Goal: Task Accomplishment & Management: Manage account settings

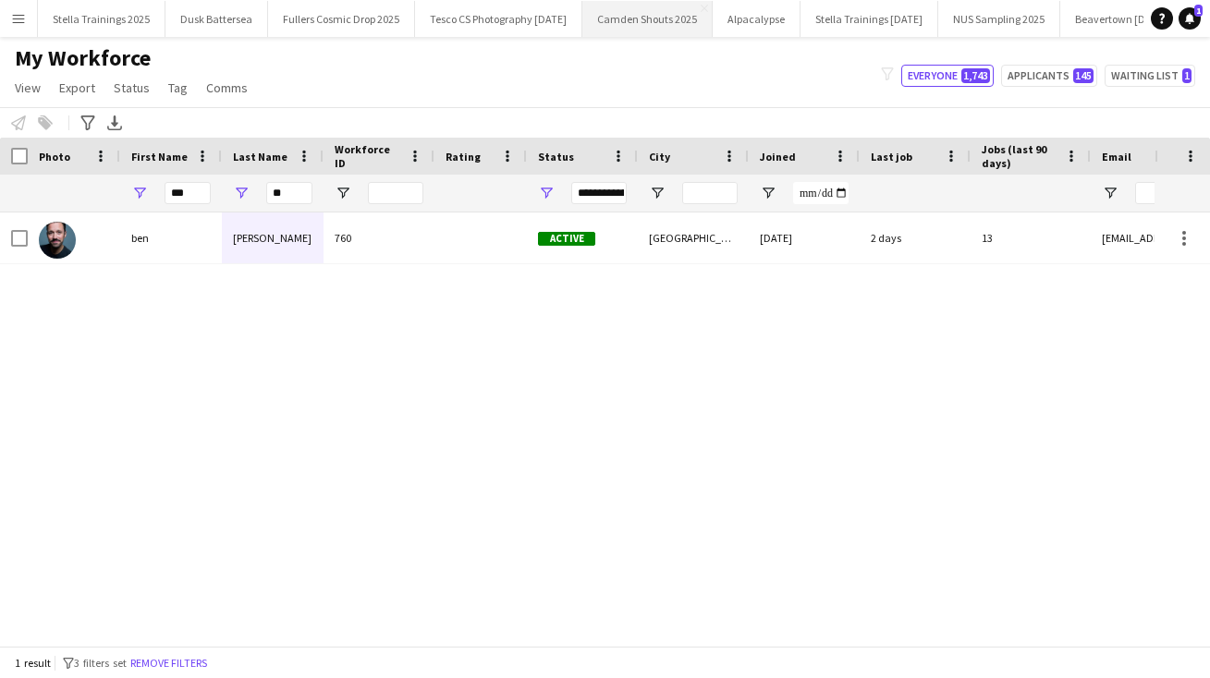
scroll to position [0, 126]
click at [782, 16] on button "Stella Trainings [DATE] Close" at bounding box center [744, 19] width 138 height 36
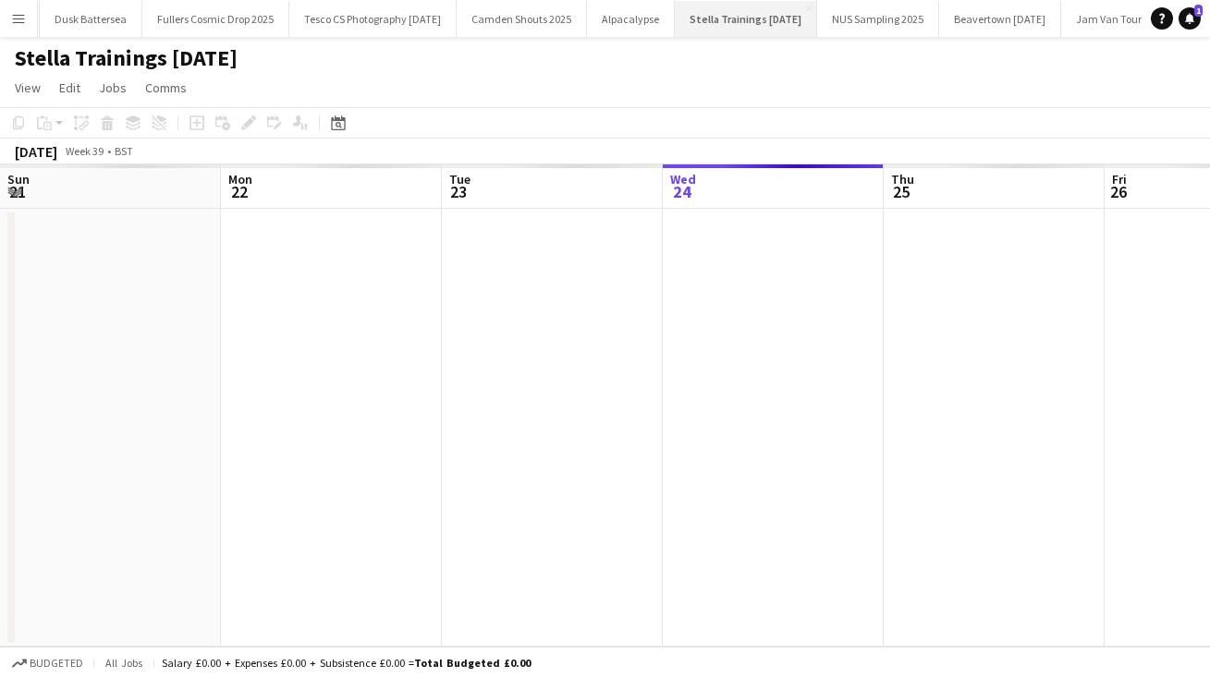
scroll to position [0, 442]
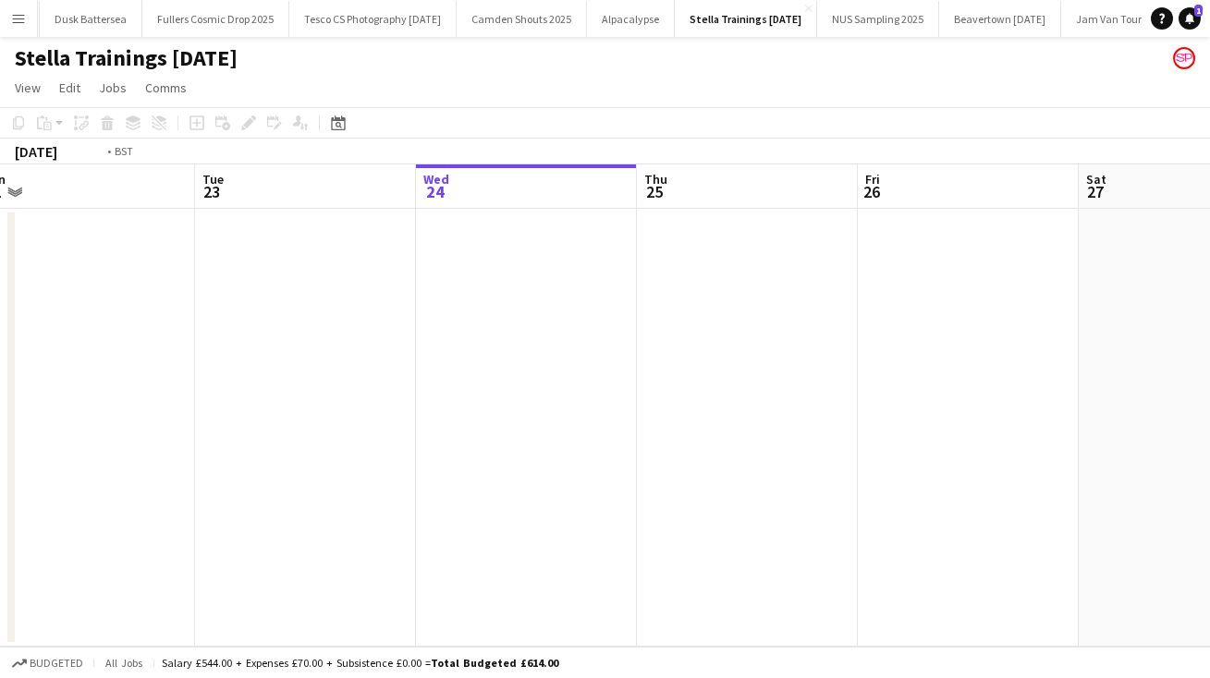
drag, startPoint x: 250, startPoint y: 334, endPoint x: 1078, endPoint y: 335, distance: 828.9
click at [1078, 335] on app-calendar-viewport "Sun 21 Mon 22 Tue 23 Wed 24 Thu 25 Fri 26 Sat 27 Sun 28 Mon 29 Tue 30 Wed 1" at bounding box center [605, 405] width 1210 height 482
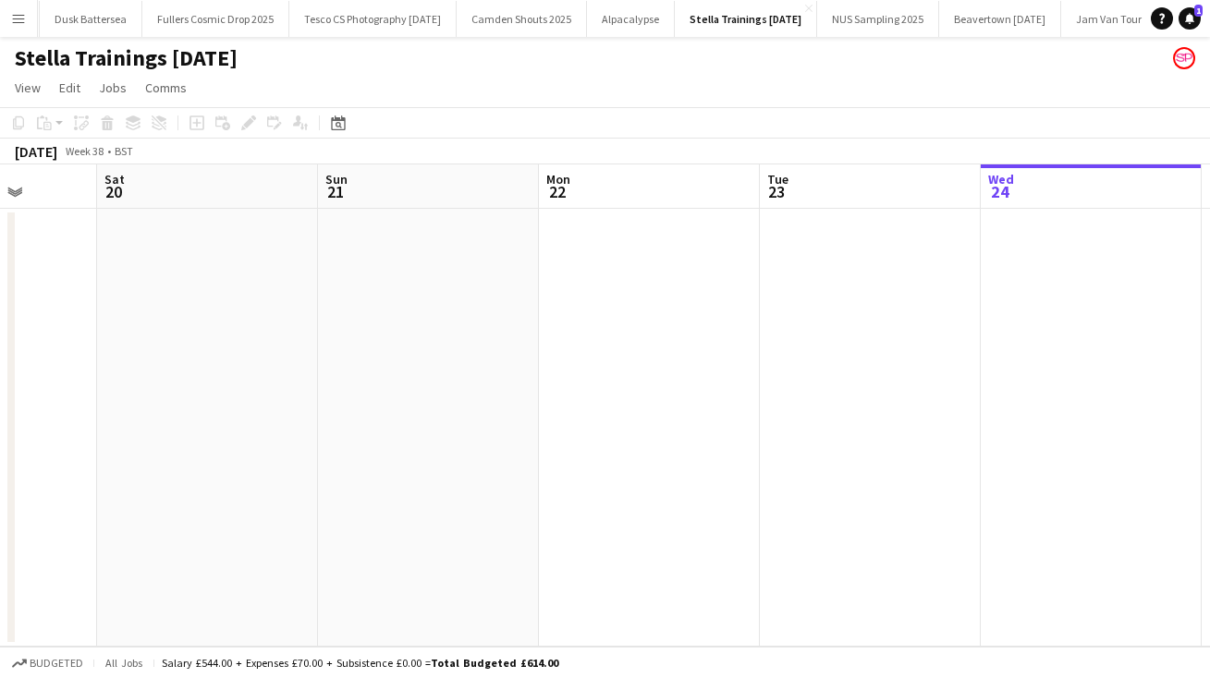
drag, startPoint x: 377, startPoint y: 399, endPoint x: 1209, endPoint y: 394, distance: 831.7
click at [1209, 394] on app-calendar-viewport "Wed 17 Thu 18 Fri 19 Sat 20 Sun 21 Mon 22 Tue 23 Wed 24 Thu 25 Fri 26 Sat 27" at bounding box center [605, 405] width 1210 height 482
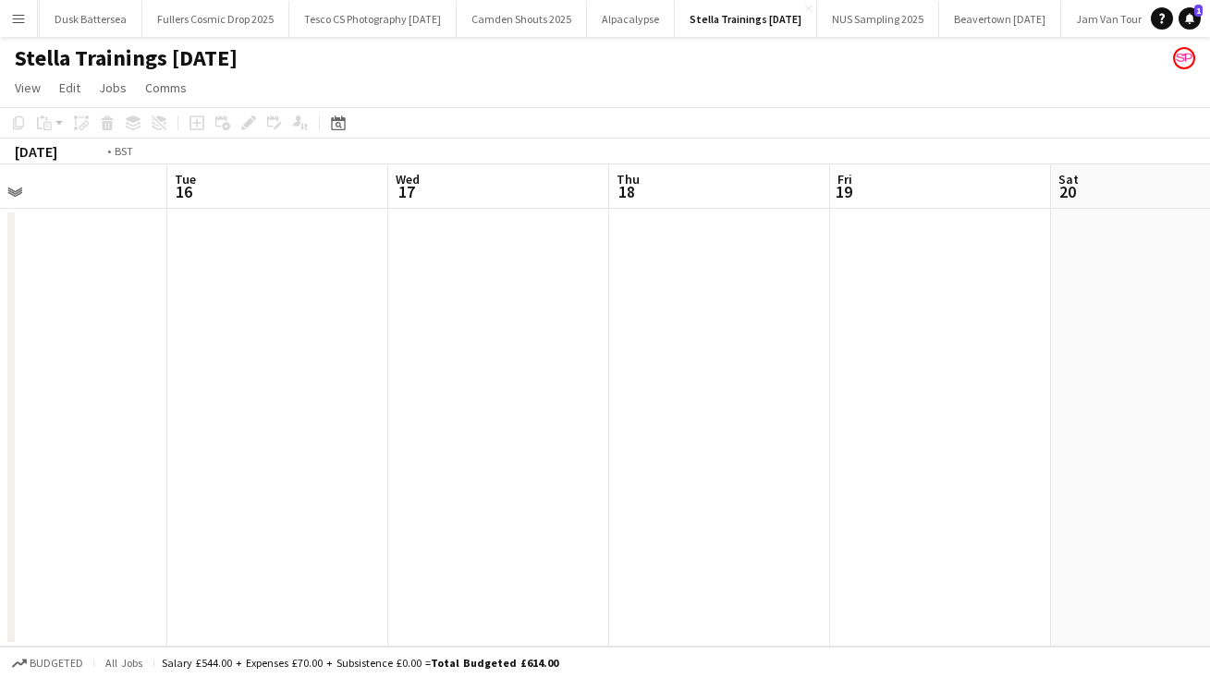
drag, startPoint x: 582, startPoint y: 396, endPoint x: 1209, endPoint y: 396, distance: 626.6
click at [1209, 396] on app-calendar-viewport "Sat 13 Sun 14 Mon 15 Tue 16 Wed 17 Thu 18 Fri 19 Sat 20 Sun 21 Mon 22 Tue 23" at bounding box center [605, 405] width 1210 height 482
drag, startPoint x: 525, startPoint y: 432, endPoint x: 1209, endPoint y: 398, distance: 684.7
click at [1209, 398] on app-calendar-viewport "Wed 10 Thu 11 Fri 12 Sat 13 Sun 14 Mon 15 Tue 16 Wed 17 Thu 18 Fri 19 Sat 20" at bounding box center [605, 405] width 1210 height 482
drag, startPoint x: 396, startPoint y: 385, endPoint x: 1209, endPoint y: 378, distance: 812.3
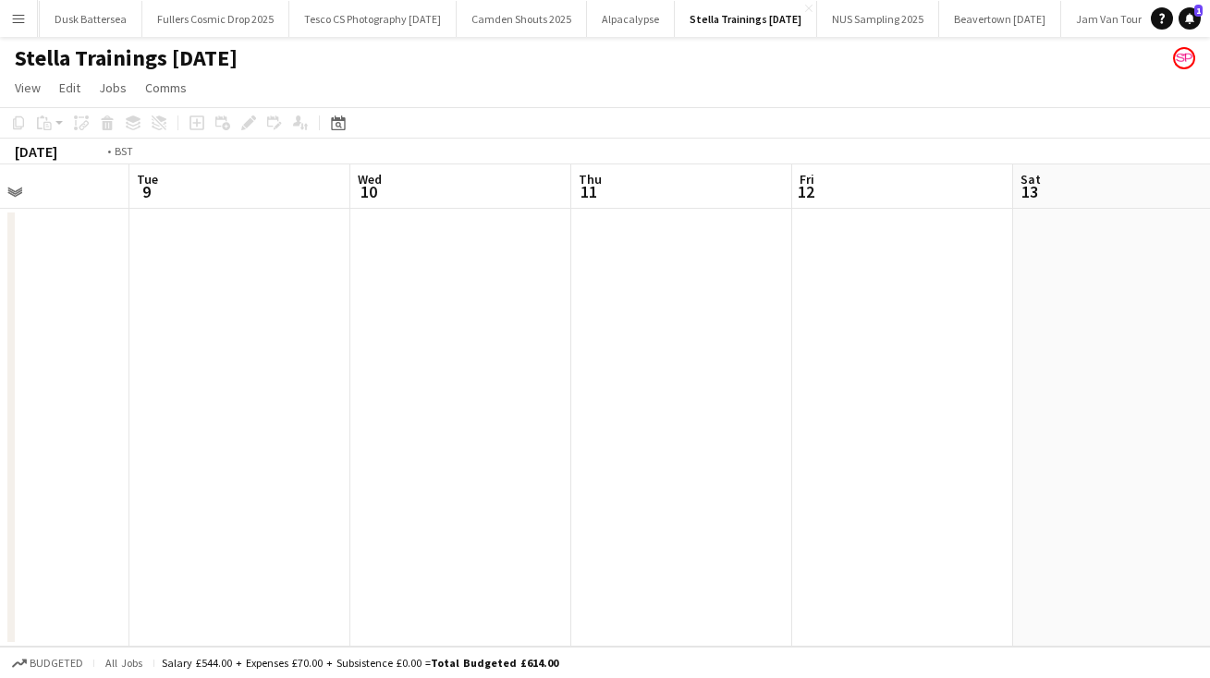
click at [1209, 378] on app-calendar-viewport "Sun 7 Mon 8 Tue 9 Wed 10 Thu 11 Fri 12 Sat 13 Sun 14 Mon 15 Tue 16 Wed 17" at bounding box center [605, 405] width 1210 height 482
drag, startPoint x: 562, startPoint y: 392, endPoint x: 1209, endPoint y: 322, distance: 650.7
click at [1209, 322] on app-calendar-viewport "Wed 3 Thu 4 Fri 5 Sat 6 Sun 7 Mon 8 Tue 9 Wed 10 Thu 11 Fri 12 Sat 13" at bounding box center [605, 405] width 1210 height 482
drag, startPoint x: 977, startPoint y: 405, endPoint x: 196, endPoint y: 405, distance: 780.9
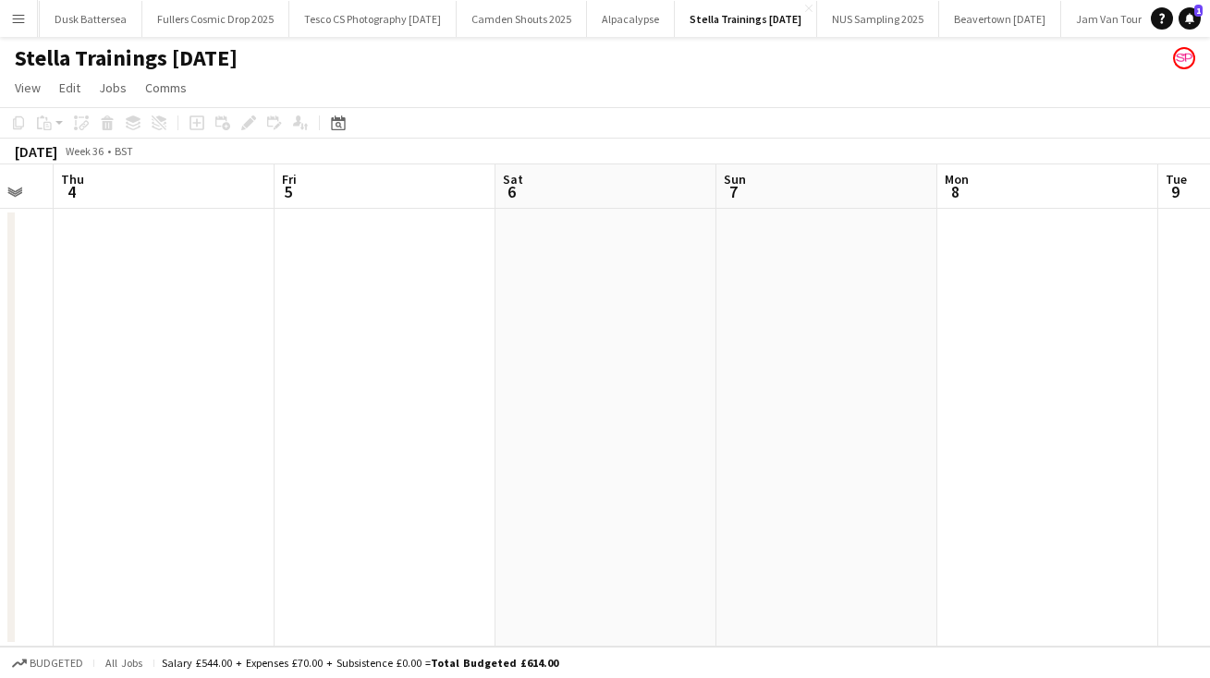
click at [222, 405] on app-calendar-viewport "Sun 31 Mon 1 Tue 2 Wed 3 Thu 4 Fri 5 Sat 6 Sun 7 Mon 8 Tue 9 Wed 10" at bounding box center [605, 405] width 1210 height 482
drag, startPoint x: 1087, startPoint y: 404, endPoint x: 435, endPoint y: 417, distance: 651.6
click at [493, 405] on app-calendar-viewport "Thu 4 Fri 5 Sat 6 Sun 7 Mon 8 Tue 9 Wed 10 Thu 11 Fri 12 Sat 13 Sun 14" at bounding box center [605, 405] width 1210 height 482
drag, startPoint x: 833, startPoint y: 457, endPoint x: 391, endPoint y: 465, distance: 441.8
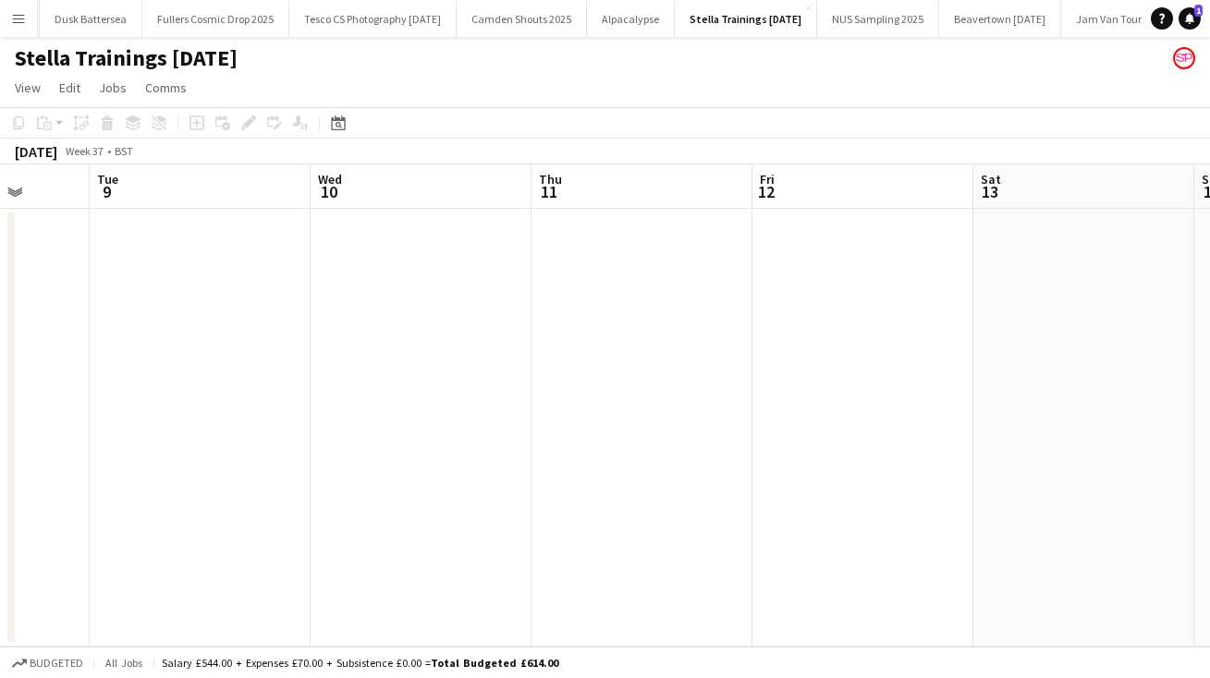
click at [420, 460] on app-calendar-viewport "Sat 6 Sun 7 Mon 8 Tue 9 Wed 10 Thu 11 Fri 12 Sat 13 Sun 14 Mon 15 Tue 16" at bounding box center [605, 405] width 1210 height 482
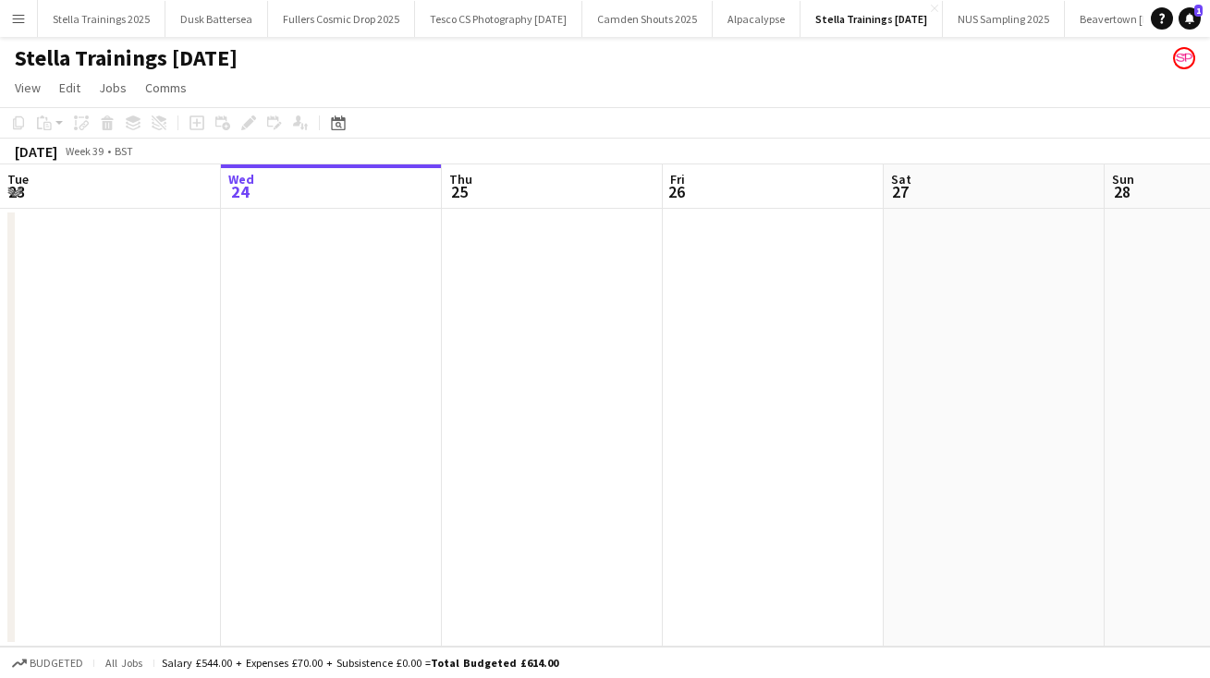
click at [22, 14] on app-icon "Menu" at bounding box center [18, 18] width 15 height 15
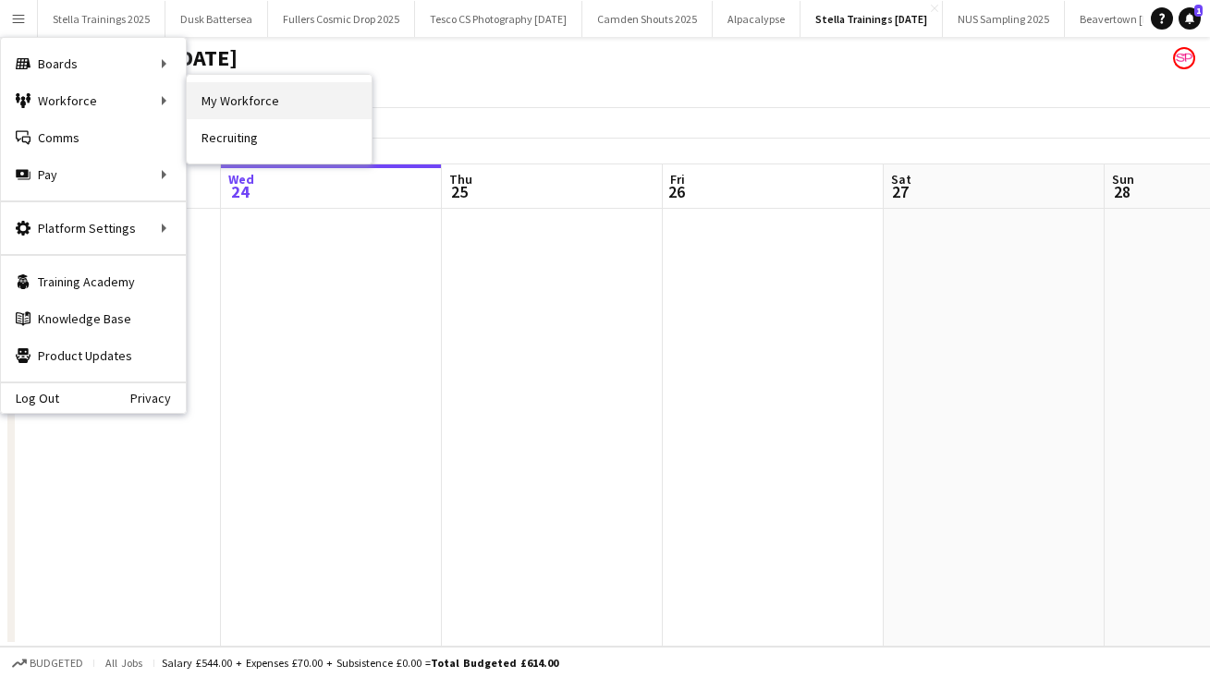
click at [259, 106] on link "My Workforce" at bounding box center [279, 100] width 185 height 37
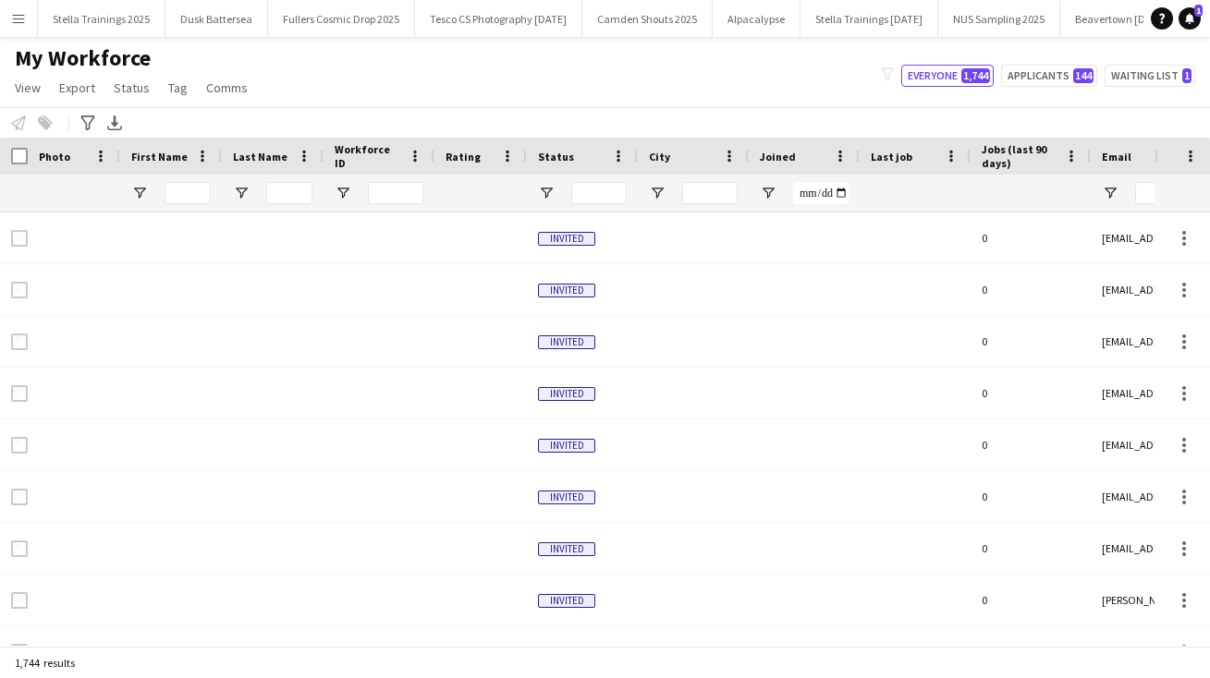
type input "***"
type input "**"
type input "**********"
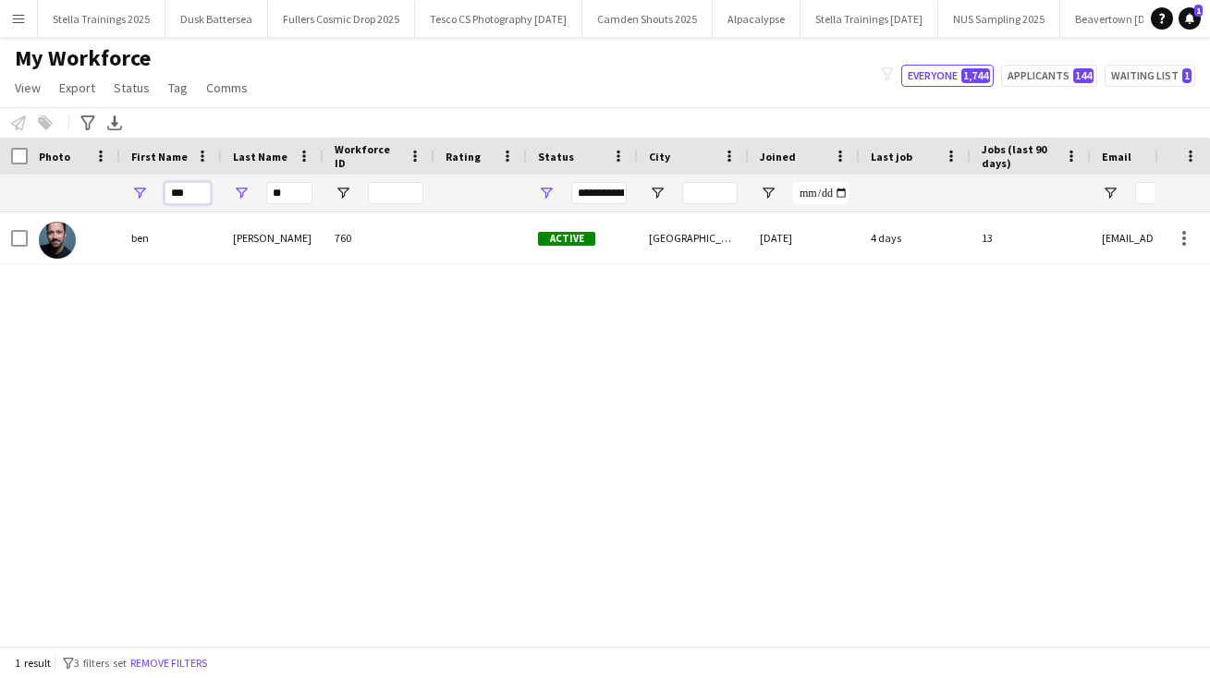
drag, startPoint x: 198, startPoint y: 195, endPoint x: 70, endPoint y: 193, distance: 127.5
click at [70, 193] on div "*** **" at bounding box center [1002, 193] width 2004 height 37
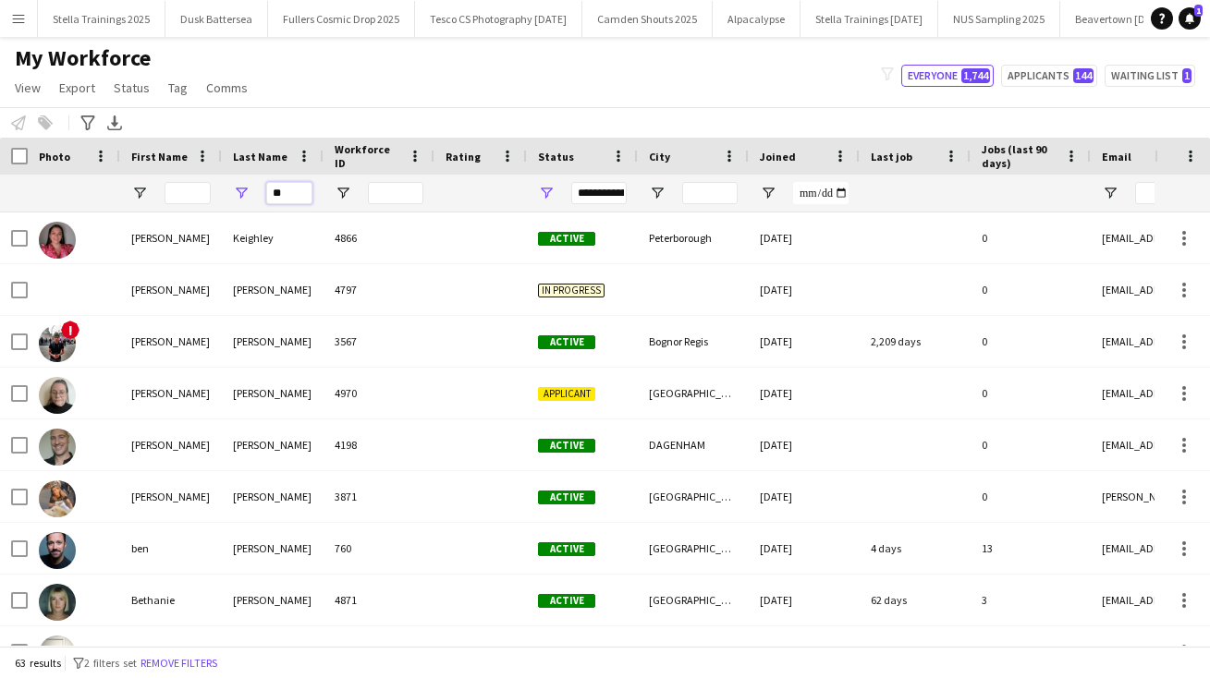
click at [289, 191] on input "**" at bounding box center [289, 193] width 46 height 22
type input "*"
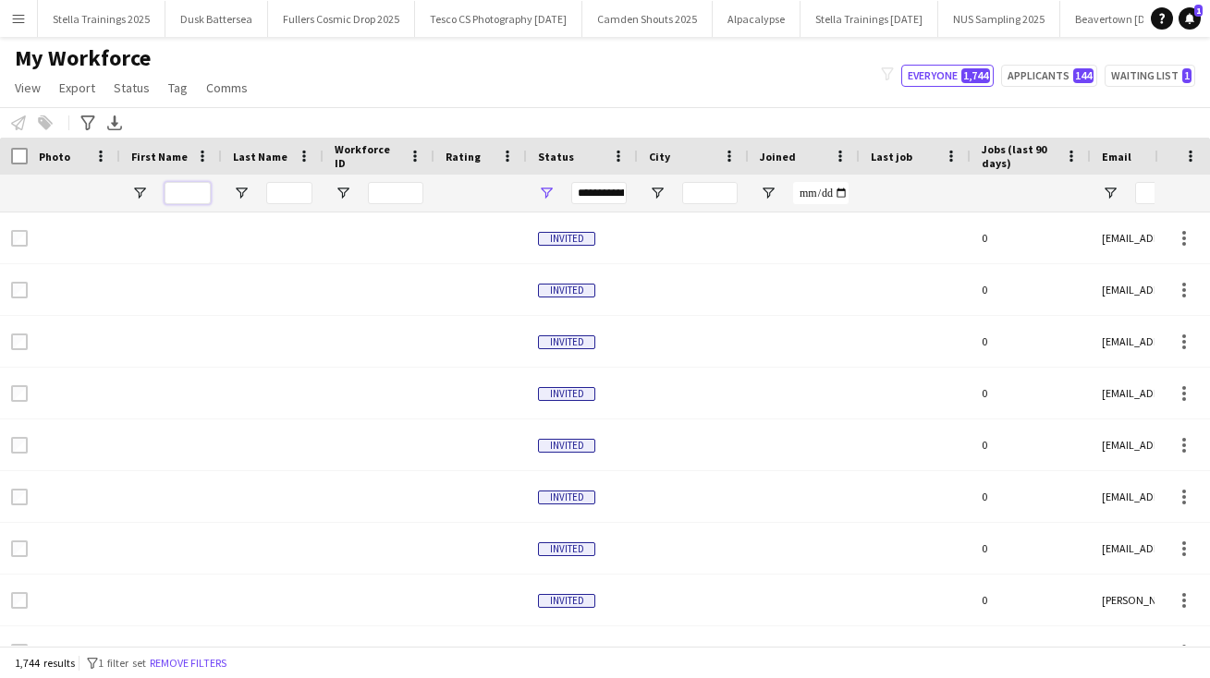
click at [189, 194] on input "First Name Filter Input" at bounding box center [187, 193] width 46 height 22
click at [290, 193] on input "Last Name Filter Input" at bounding box center [289, 193] width 46 height 22
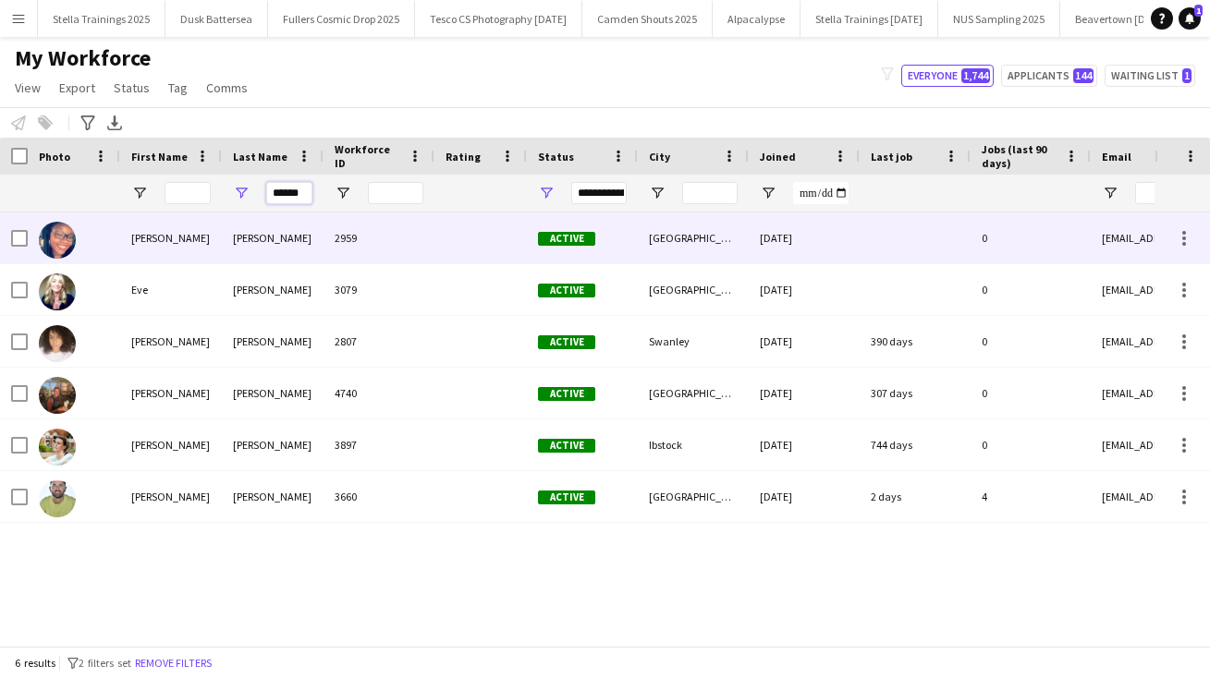
type input "******"
drag, startPoint x: 286, startPoint y: 228, endPoint x: 245, endPoint y: 496, distance: 271.1
click at [245, 496] on div "[PERSON_NAME]" at bounding box center [273, 496] width 102 height 51
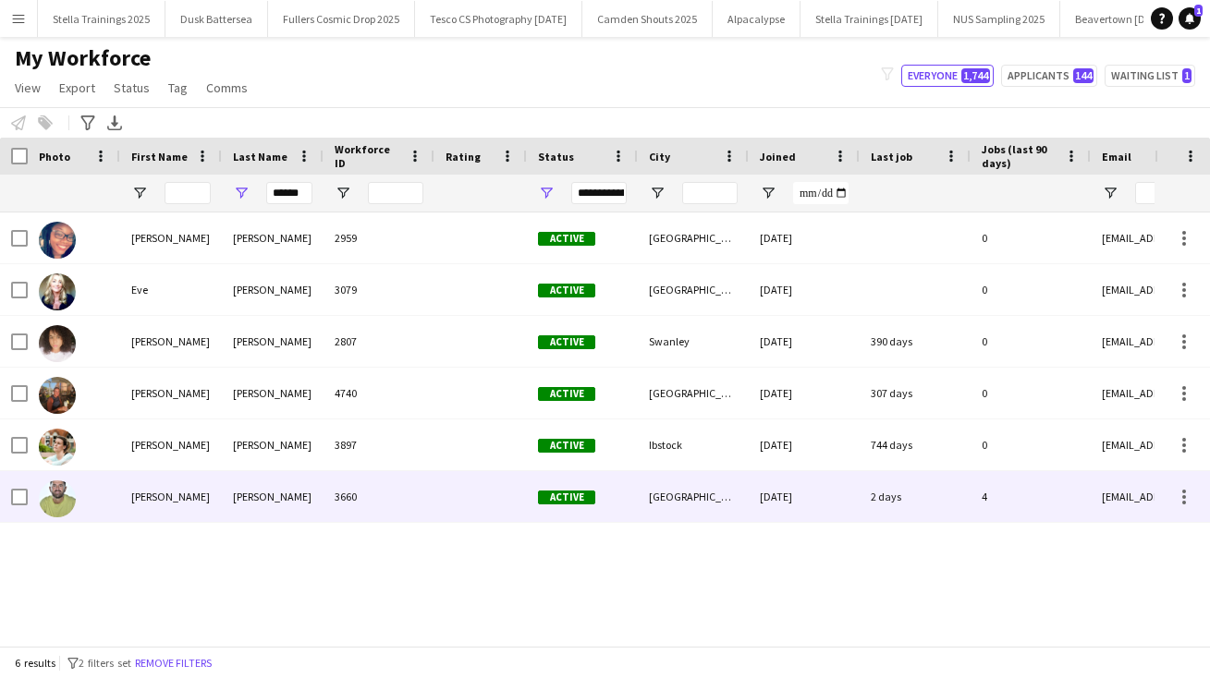
click at [245, 496] on div "[PERSON_NAME]" at bounding box center [273, 496] width 102 height 51
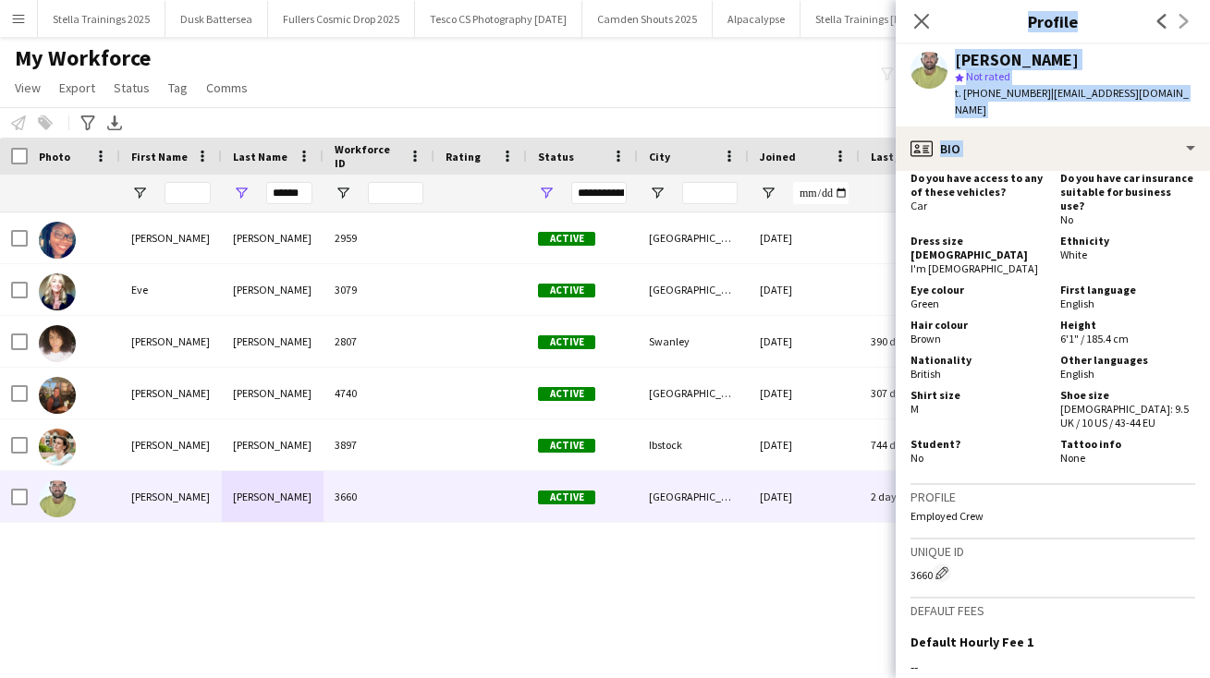
scroll to position [1469, 0]
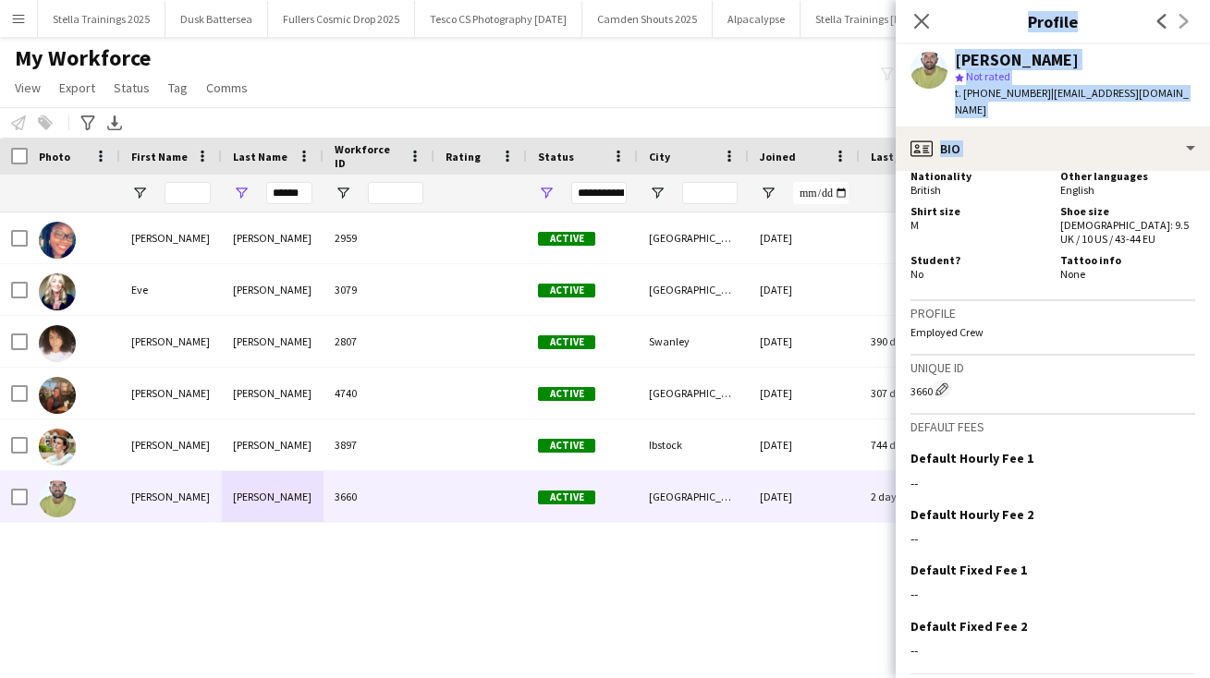
drag, startPoint x: 1144, startPoint y: 502, endPoint x: 1144, endPoint y: 733, distance: 231.0
click at [1144, 677] on html "Menu Boards Boards Boards All jobs Status Workforce Workforce My Workforce Recr…" at bounding box center [605, 339] width 1210 height 678
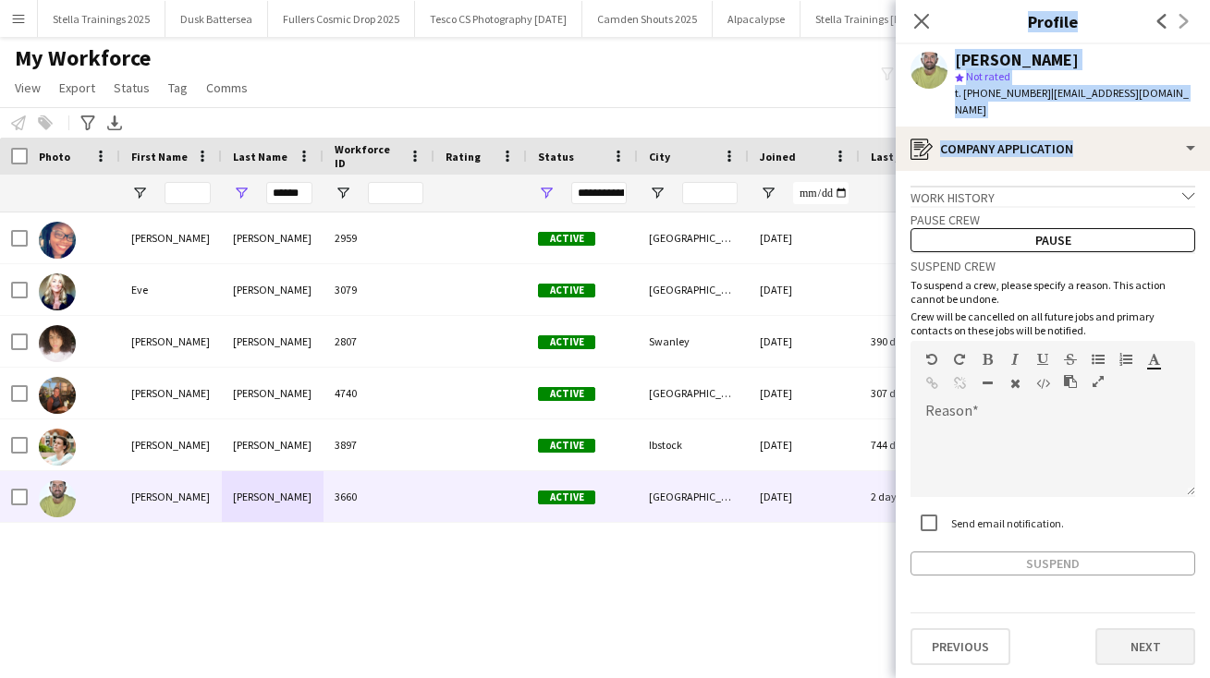
click at [1125, 628] on button "Next" at bounding box center [1145, 646] width 100 height 37
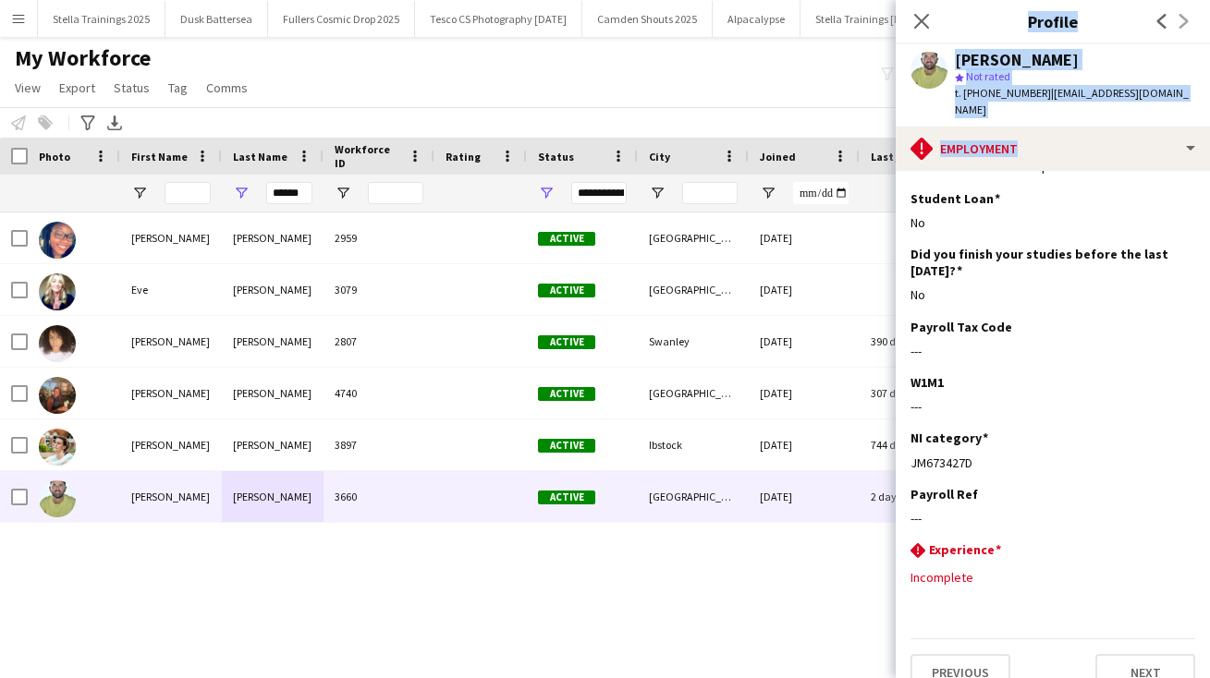
scroll to position [130, 0]
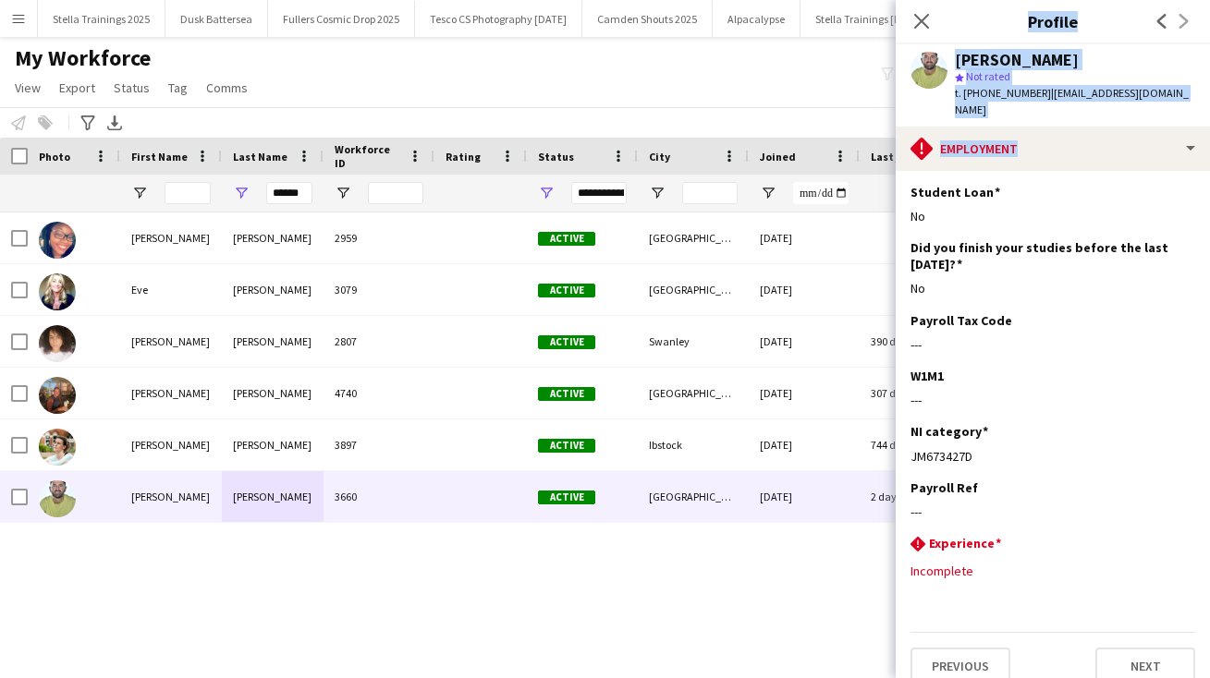
drag, startPoint x: 1125, startPoint y: 625, endPoint x: 1125, endPoint y: 713, distance: 87.8
click at [1125, 677] on html "Menu Boards Boards Boards All jobs Status Workforce Workforce My Workforce Recr…" at bounding box center [605, 339] width 1210 height 678
click at [1124, 648] on button "Next" at bounding box center [1145, 666] width 100 height 37
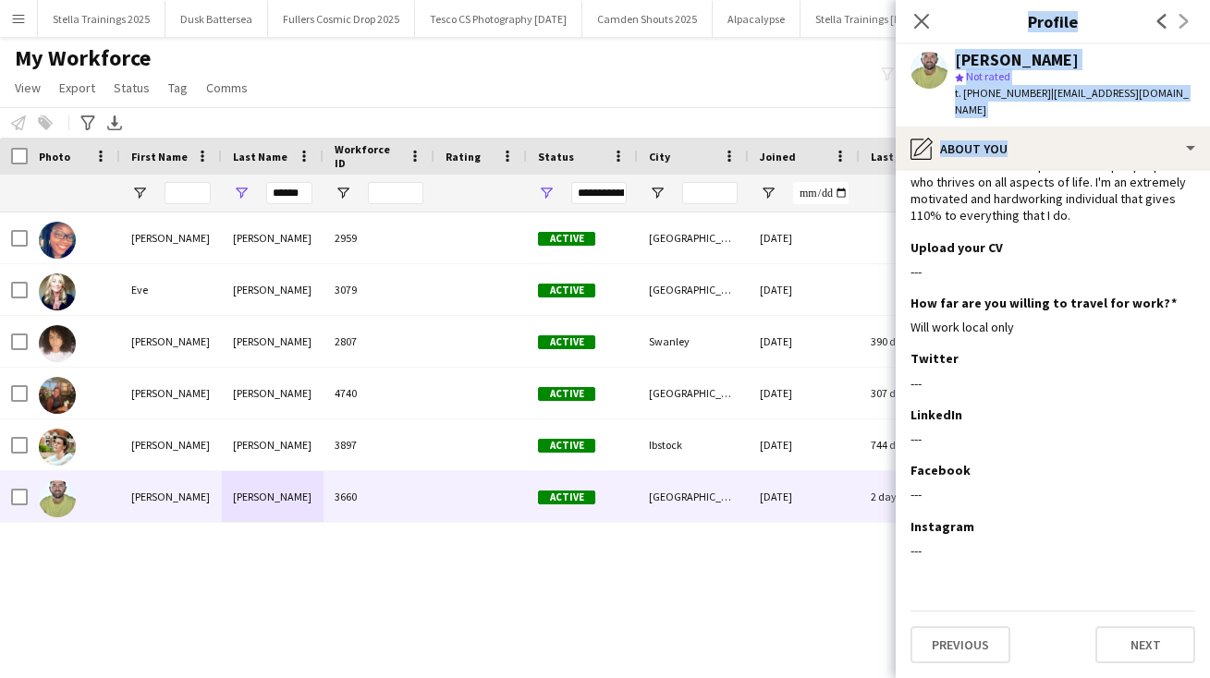
scroll to position [0, 0]
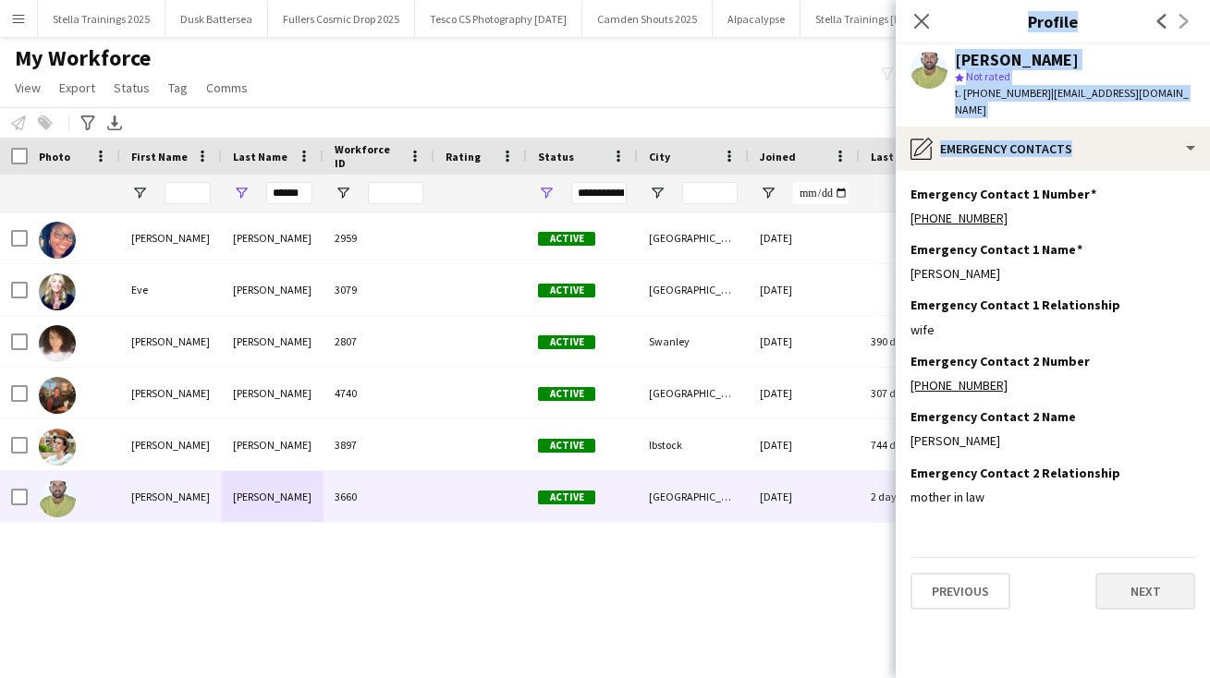
click at [1127, 573] on button "Next" at bounding box center [1145, 591] width 100 height 37
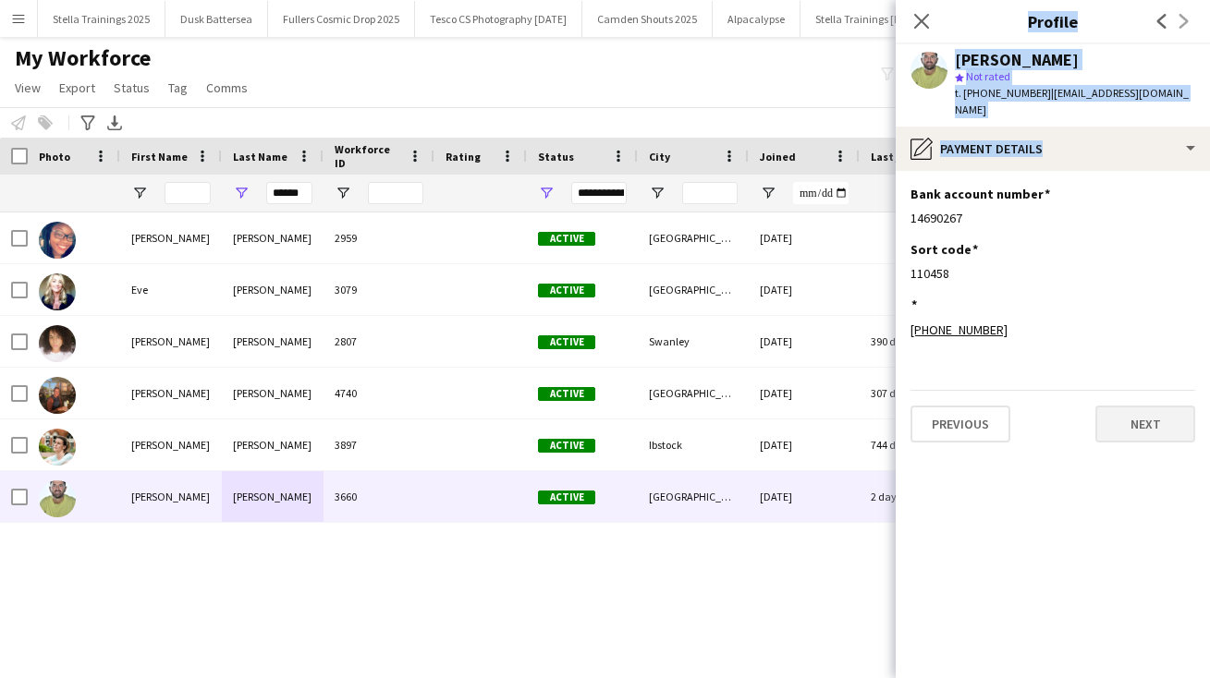
click at [1151, 406] on button "Next" at bounding box center [1145, 424] width 100 height 37
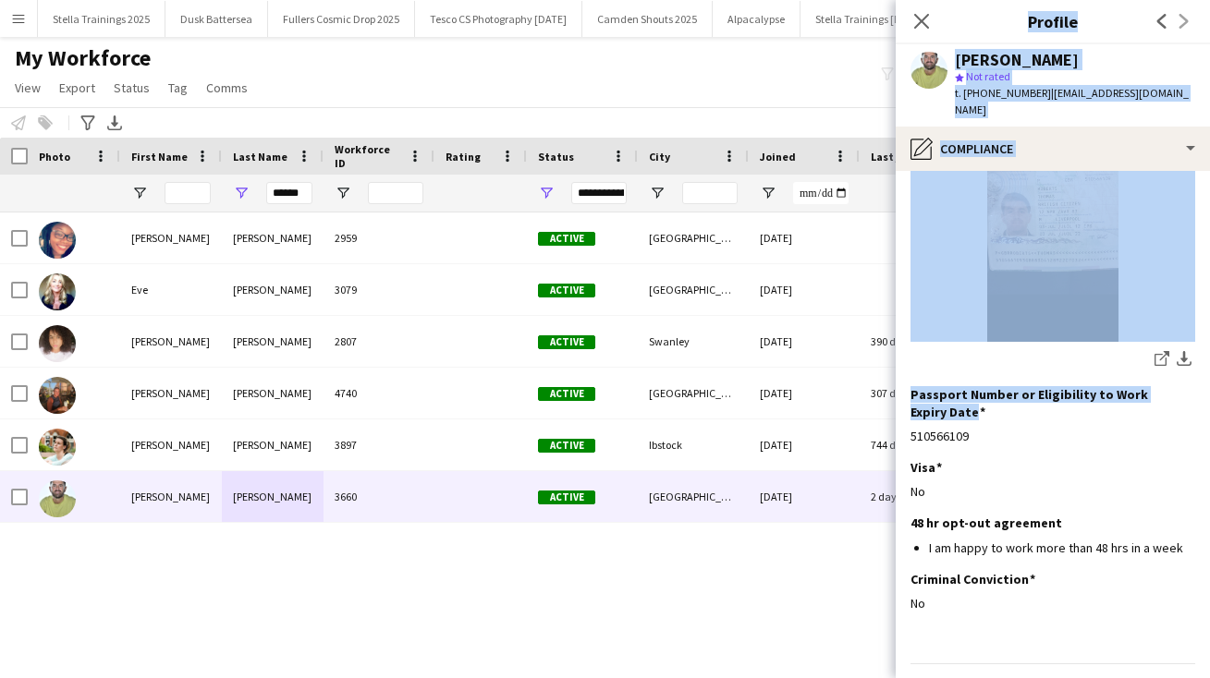
scroll to position [283, 0]
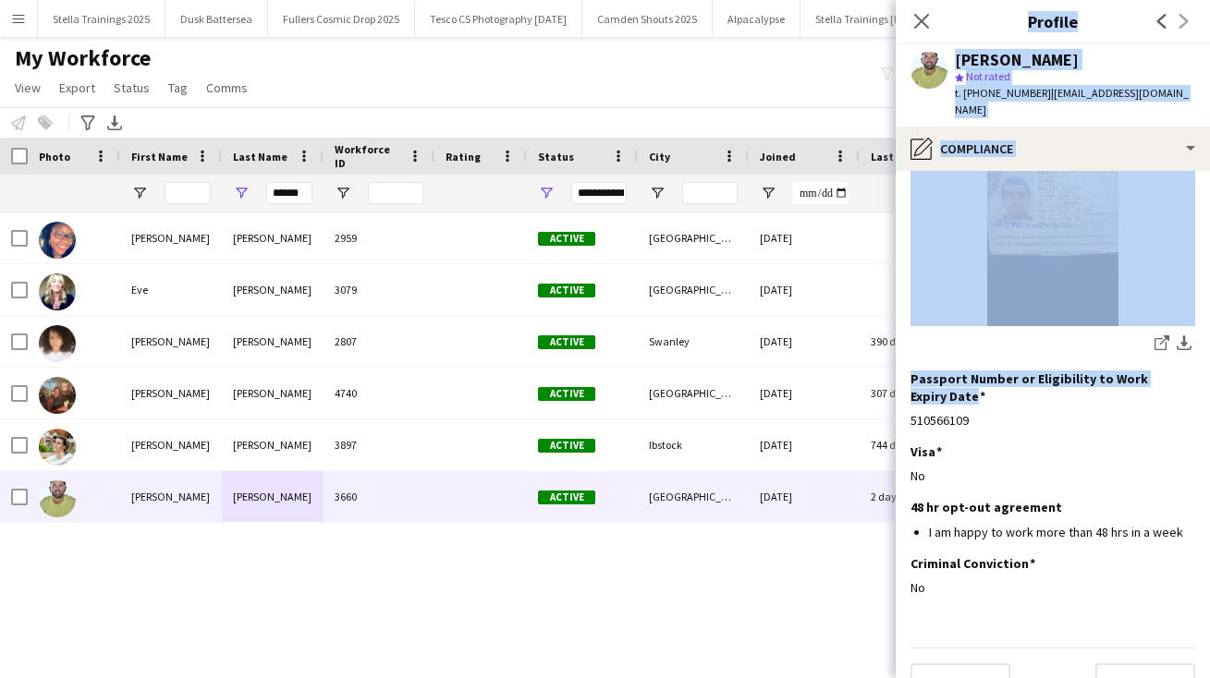
drag, startPoint x: 1102, startPoint y: 651, endPoint x: 1102, endPoint y: 722, distance: 71.2
click at [1102, 677] on html "Menu Boards Boards Boards All jobs Status Workforce Workforce My Workforce Recr…" at bounding box center [605, 339] width 1210 height 678
click at [1148, 664] on button "Next" at bounding box center [1145, 682] width 100 height 37
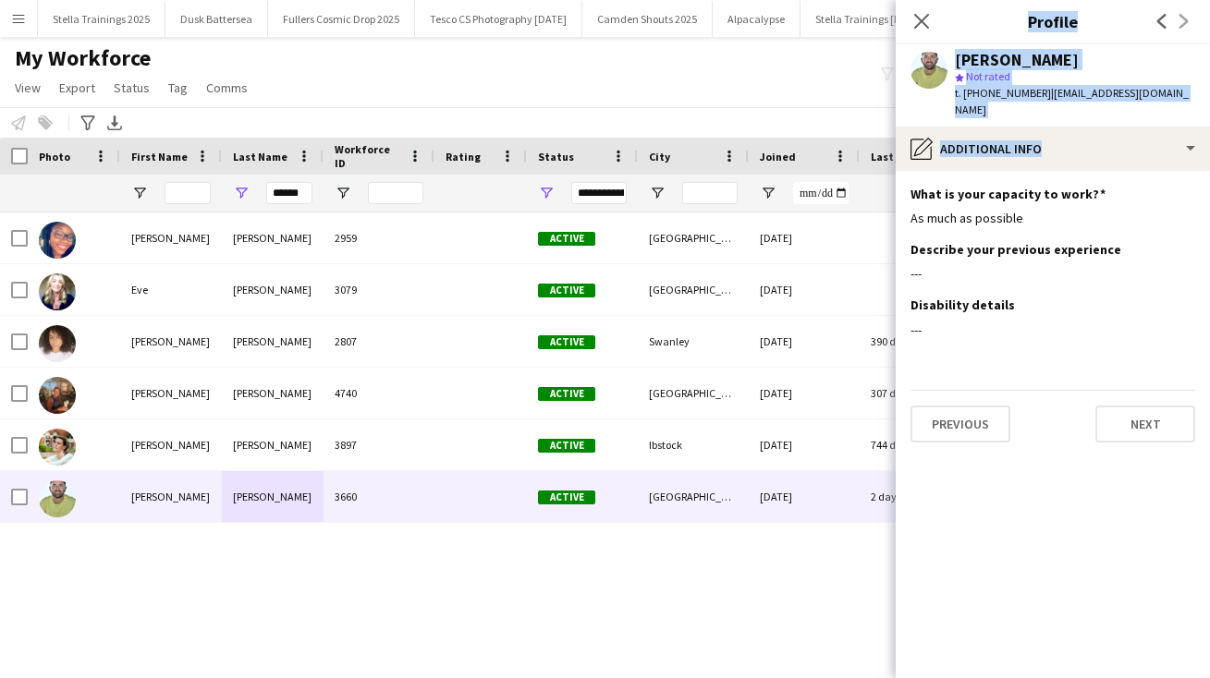
scroll to position [0, 0]
click at [1151, 406] on button "Next" at bounding box center [1145, 424] width 100 height 37
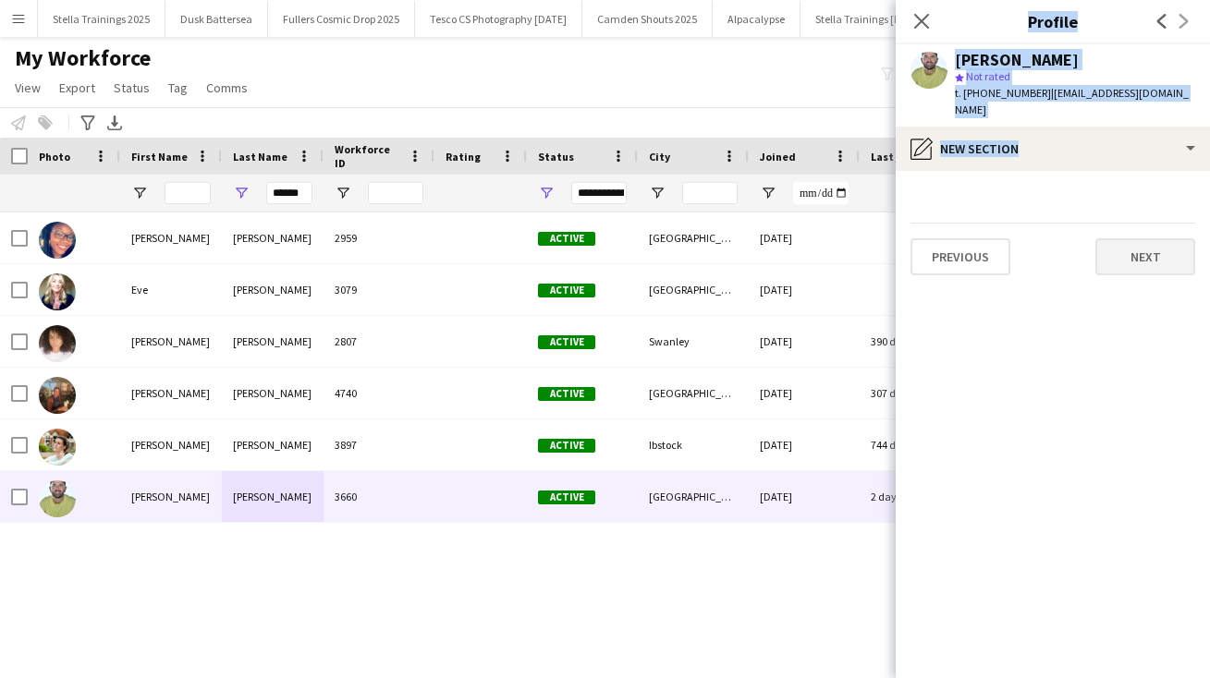
click at [1148, 245] on button "Next" at bounding box center [1145, 256] width 100 height 37
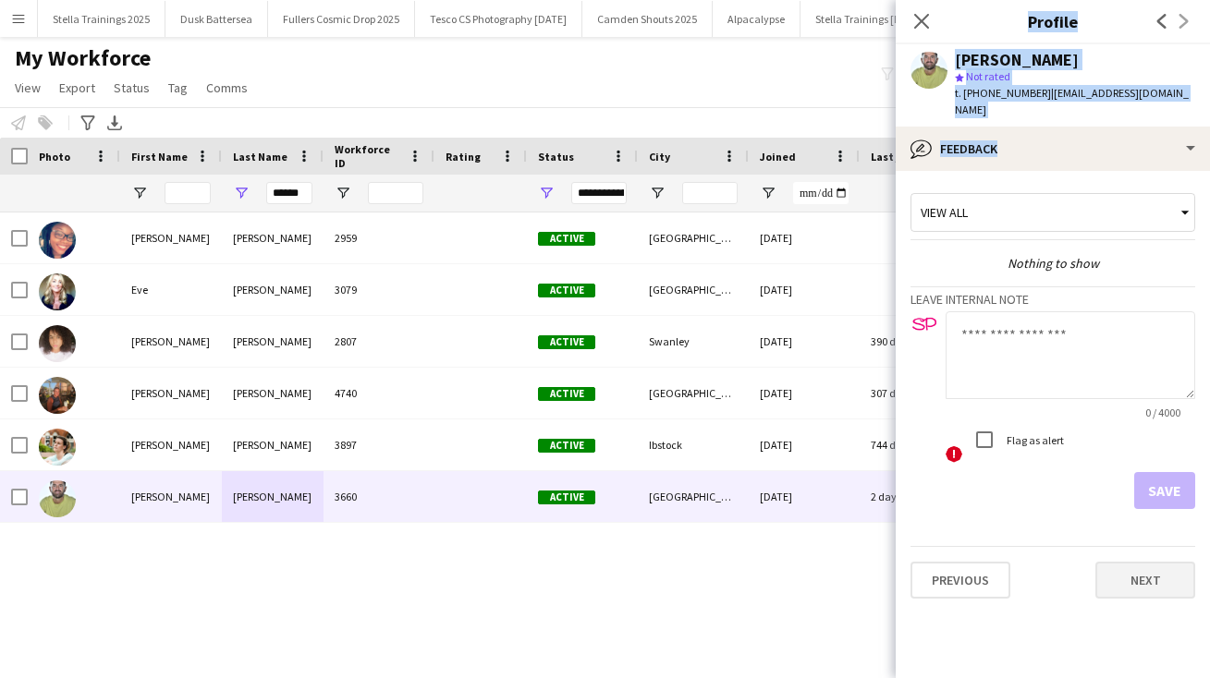
click at [1122, 562] on button "Next" at bounding box center [1145, 580] width 100 height 37
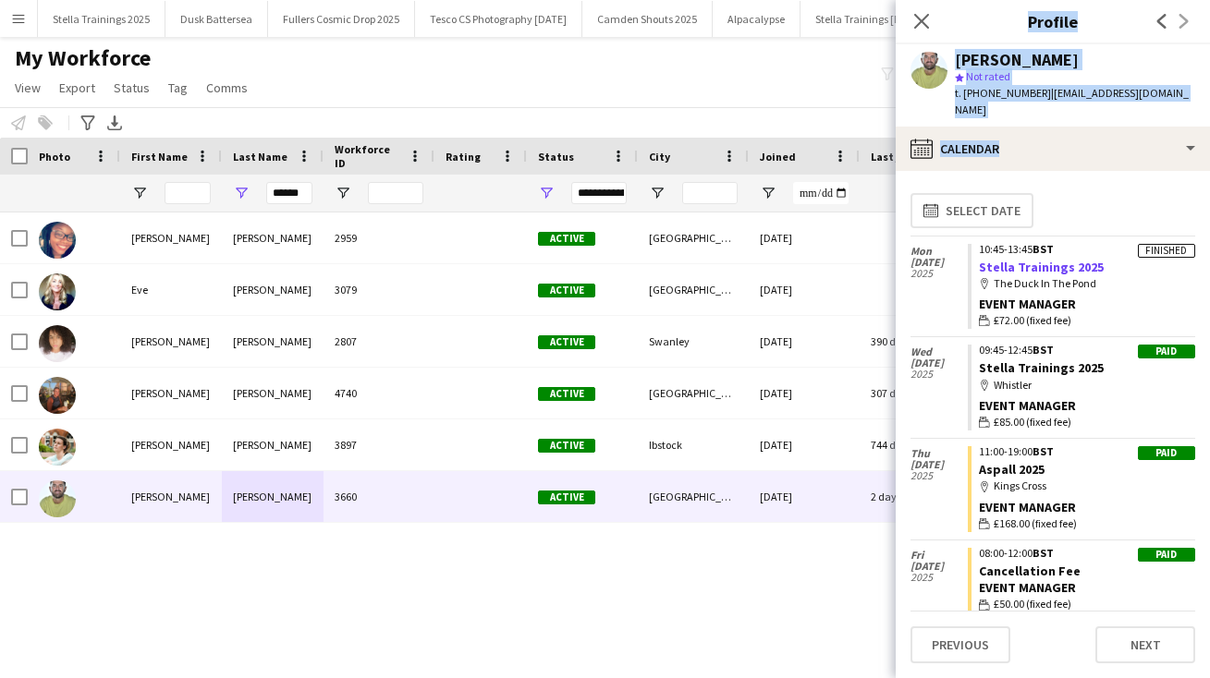
click at [1057, 259] on link "Stella Trainings 2025" at bounding box center [1041, 267] width 125 height 17
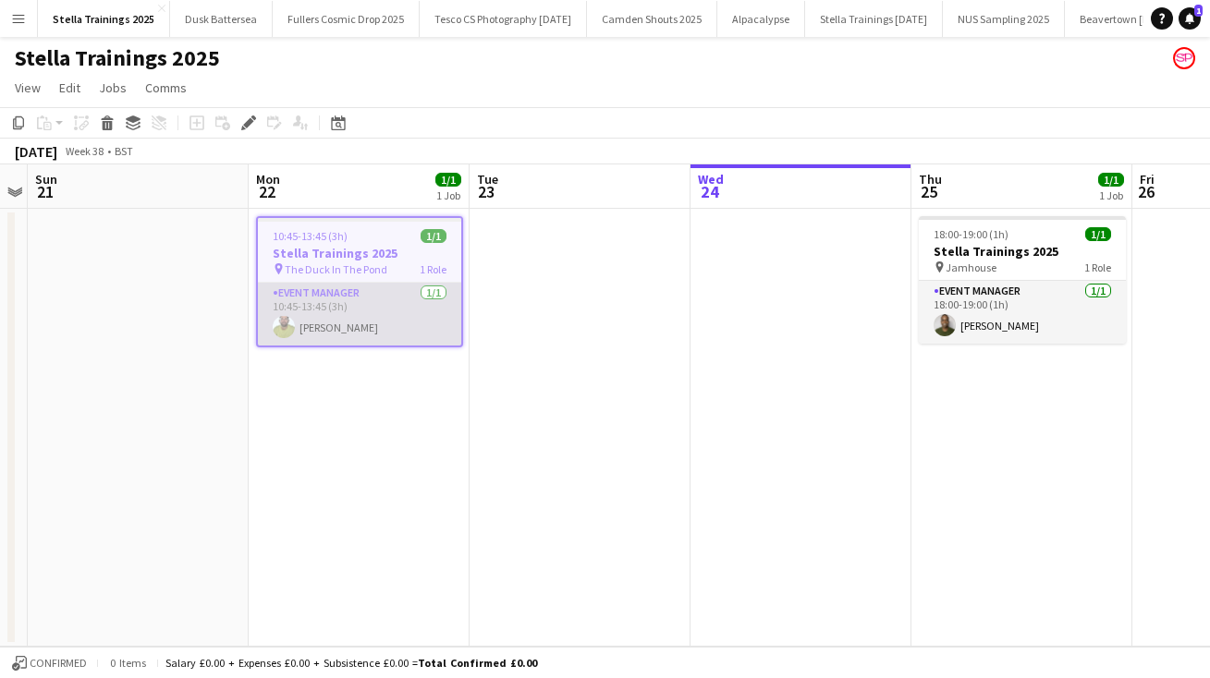
click at [344, 329] on app-card-role "Event Manager 1/1 10:45-13:45 (3h) Thomas Roberts" at bounding box center [359, 314] width 203 height 63
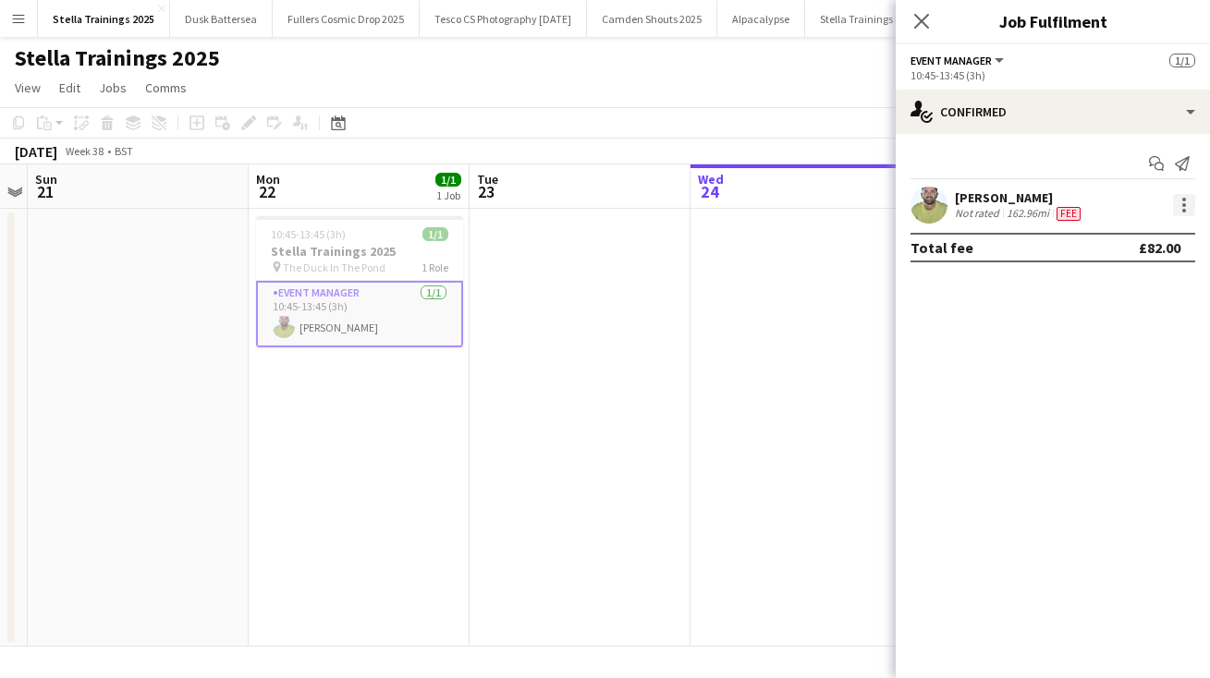
click at [1181, 200] on div at bounding box center [1184, 205] width 22 height 22
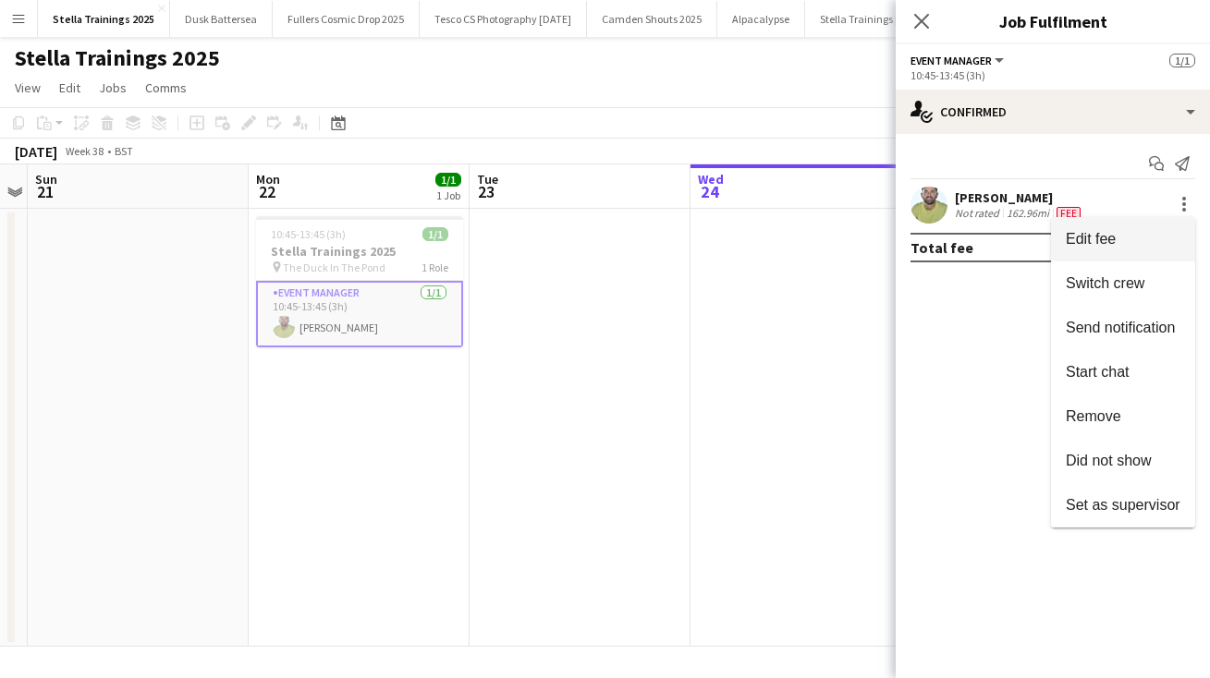
click at [1126, 231] on span "Edit fee" at bounding box center [1123, 239] width 115 height 17
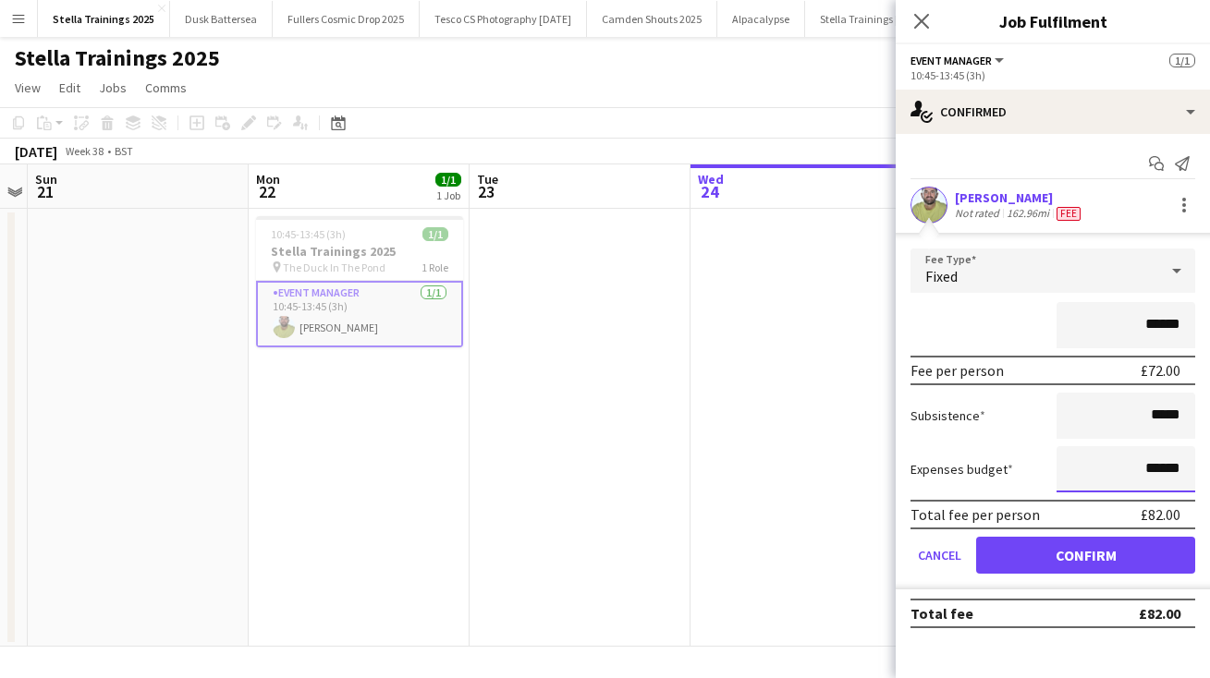
click at [1162, 467] on input "******" at bounding box center [1125, 469] width 139 height 46
type input "******"
click at [1116, 554] on button "Confirm" at bounding box center [1085, 555] width 219 height 37
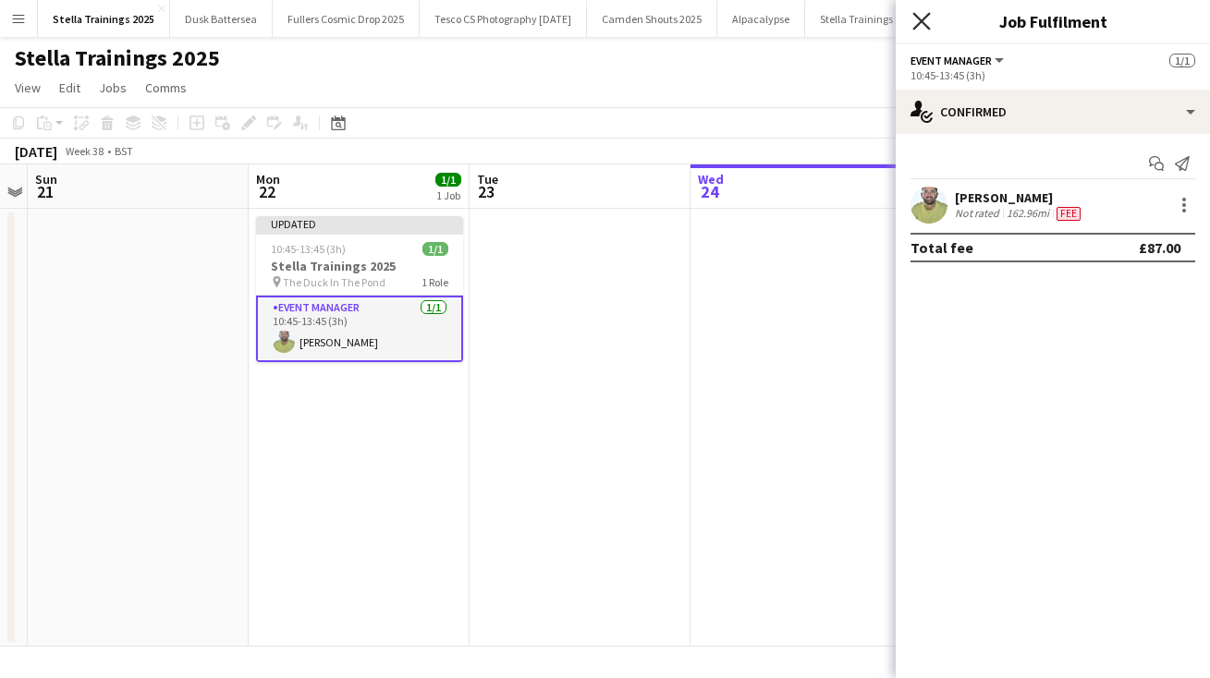
click at [919, 17] on icon "Close pop-in" at bounding box center [921, 21] width 18 height 18
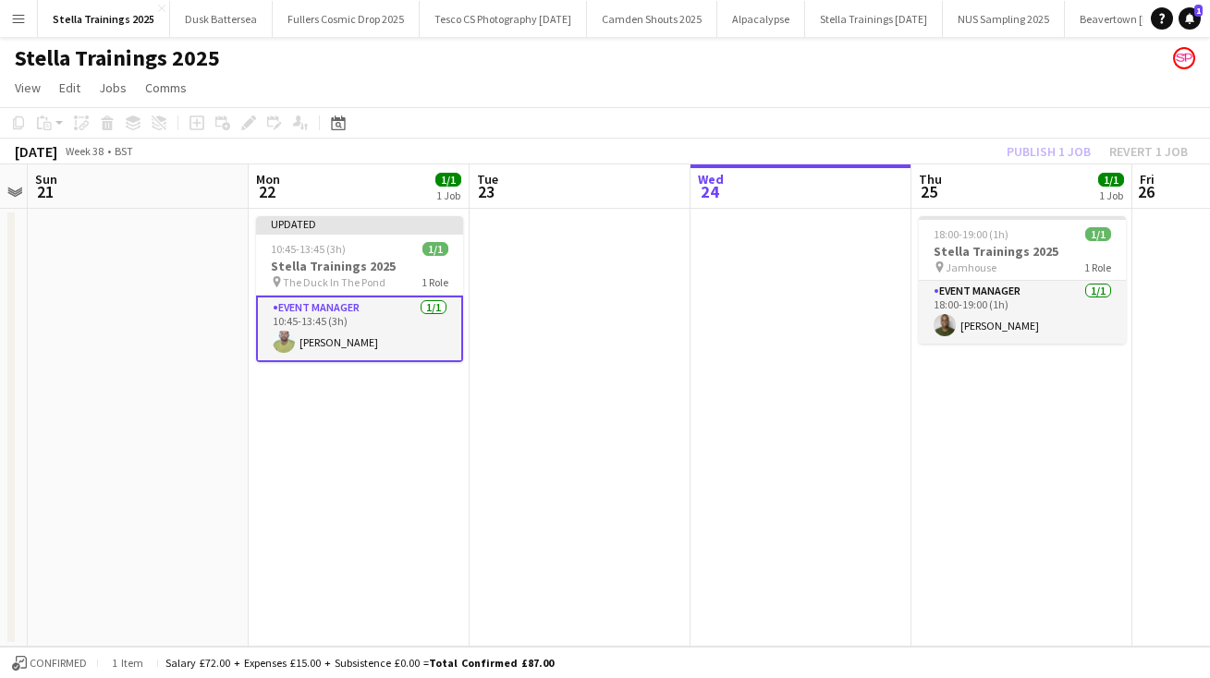
click at [971, 74] on app-page-menu "View Day view expanded Day view collapsed Month view Date picker Jump to today …" at bounding box center [605, 89] width 1210 height 35
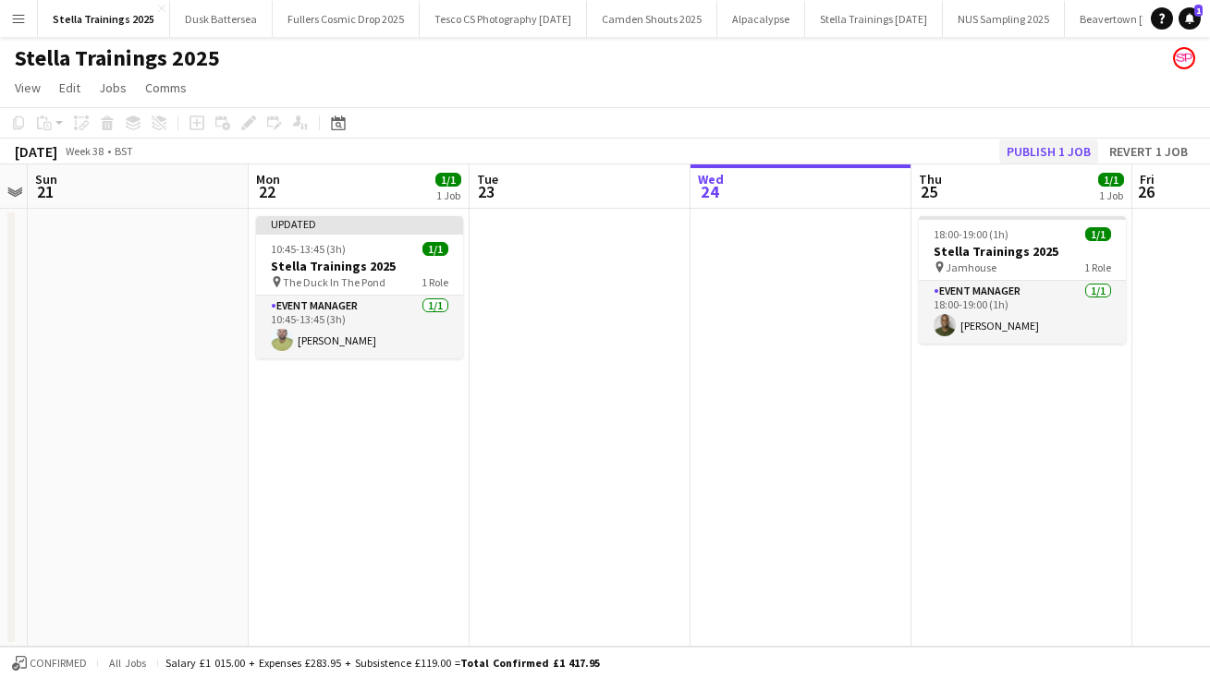
click at [1038, 147] on button "Publish 1 job" at bounding box center [1048, 152] width 99 height 24
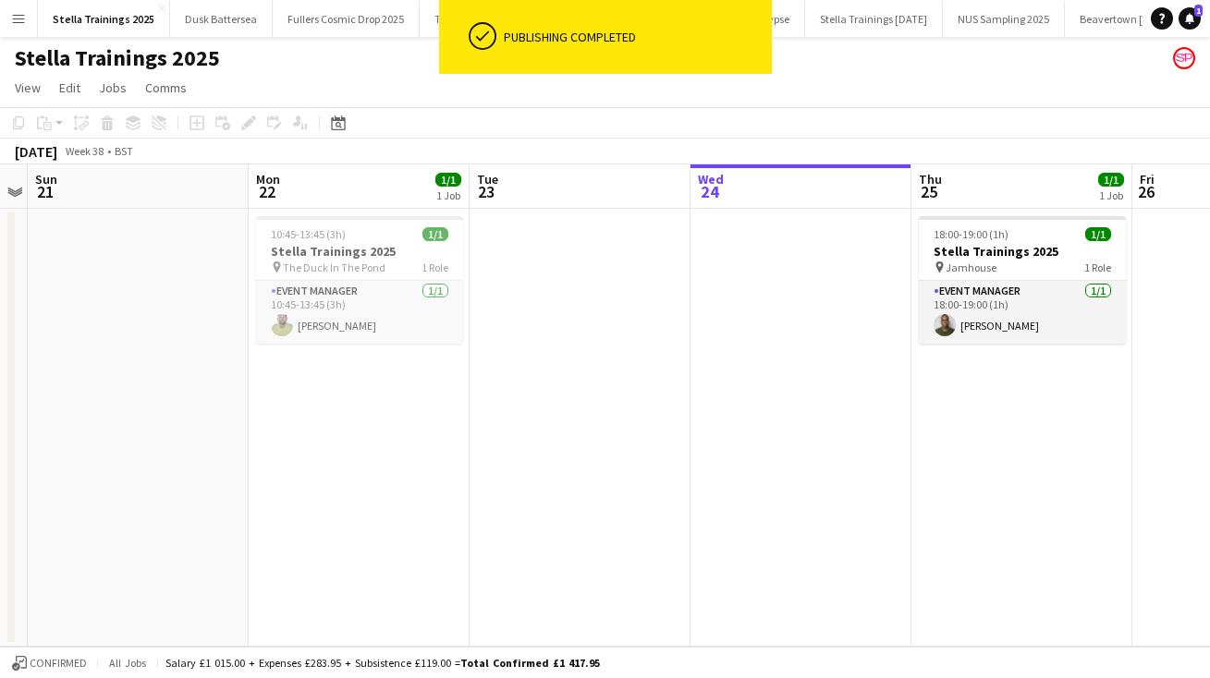
click at [18, 12] on app-icon "Menu" at bounding box center [18, 18] width 15 height 15
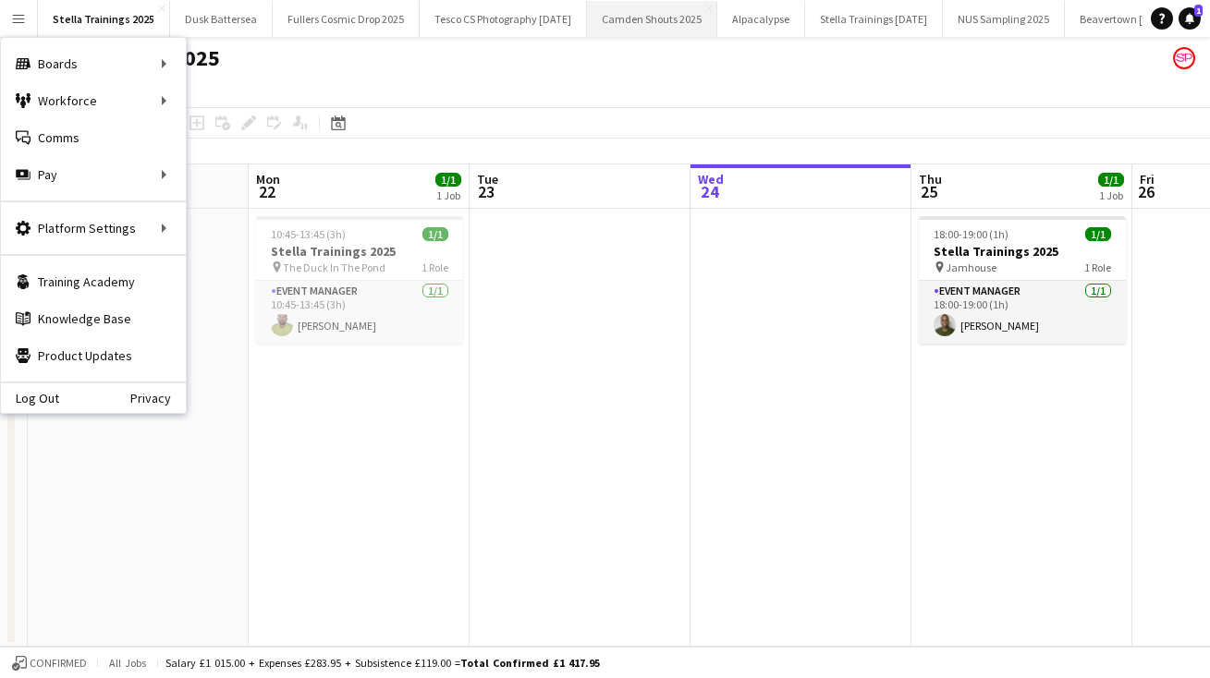
click at [692, 22] on button "Camden Shouts 2025 Close" at bounding box center [652, 19] width 130 height 36
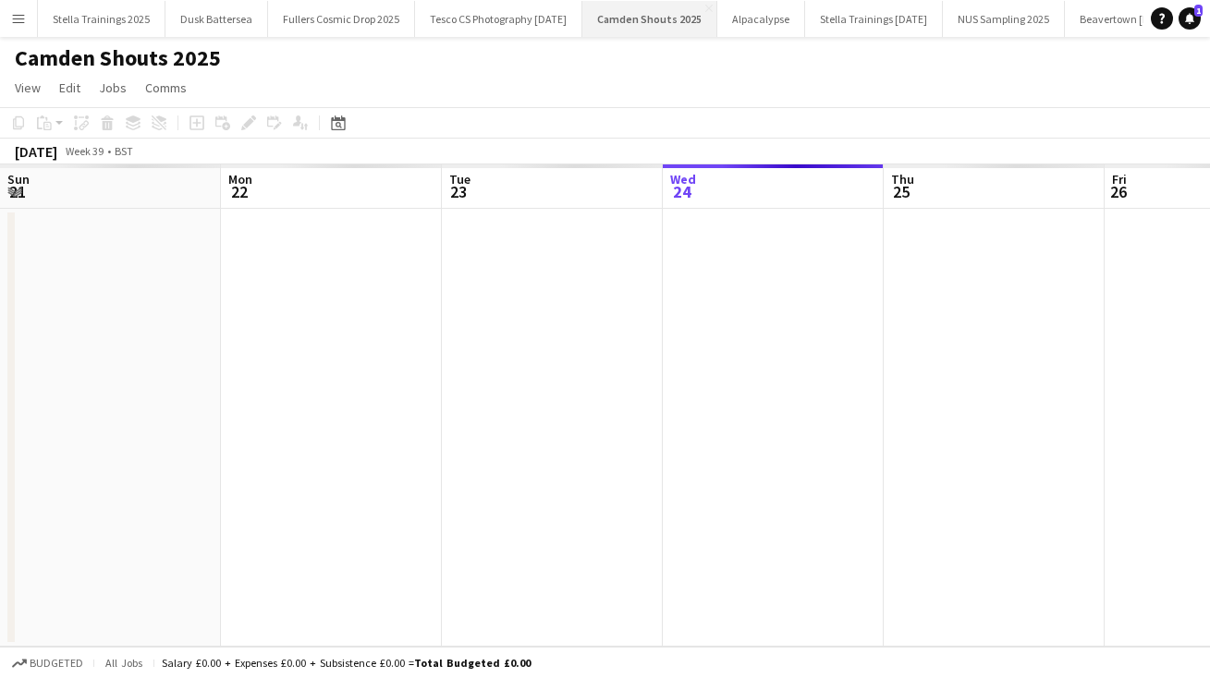
scroll to position [0, 442]
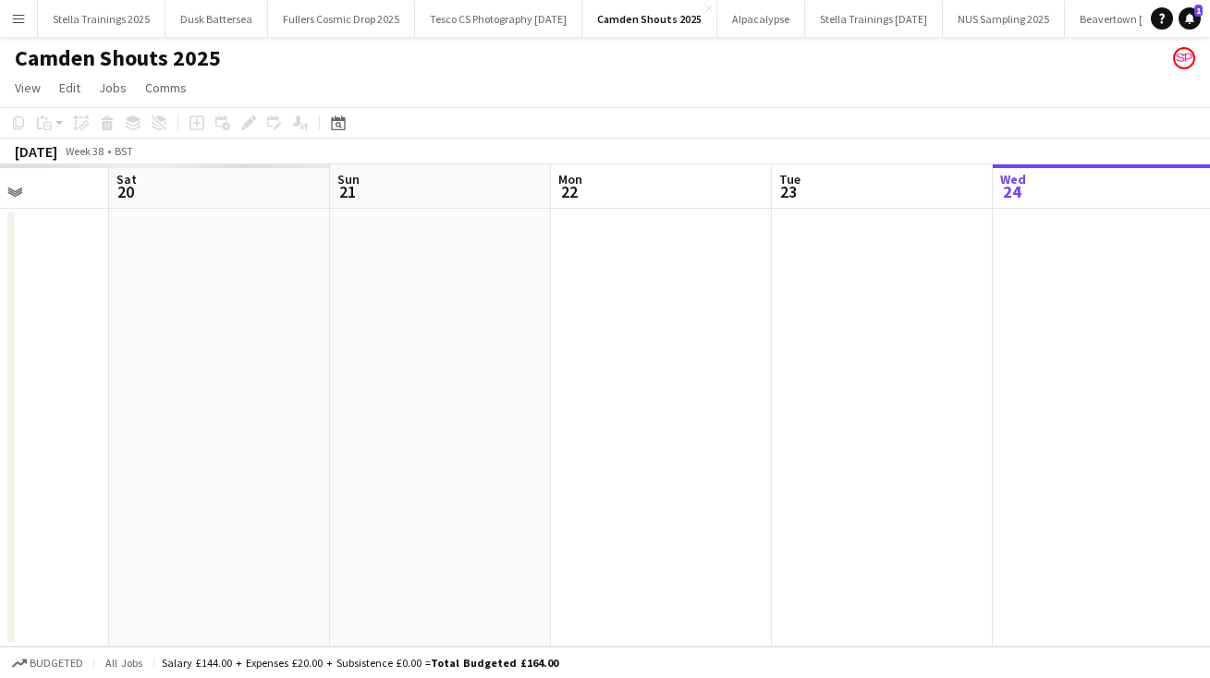
drag, startPoint x: 288, startPoint y: 473, endPoint x: 1209, endPoint y: 339, distance: 930.1
click at [1209, 339] on app-calendar-viewport "Fri 19 Sat 20 Sun 21 Mon 22 Tue 23 Wed 24 Thu 25 Fri 26 Sat 27 Sun 28 Mon 29" at bounding box center [605, 405] width 1210 height 482
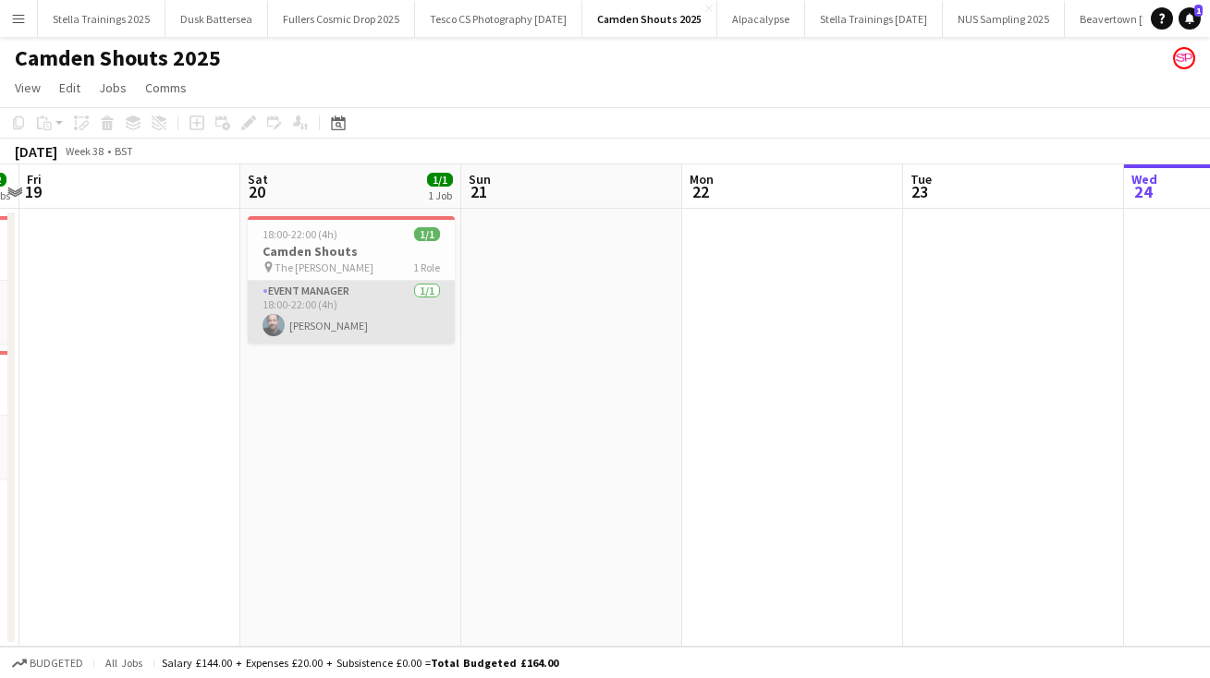
click at [317, 324] on app-card-role "Event Manager 1/1 18:00-22:00 (4h) ben keenan" at bounding box center [351, 312] width 207 height 63
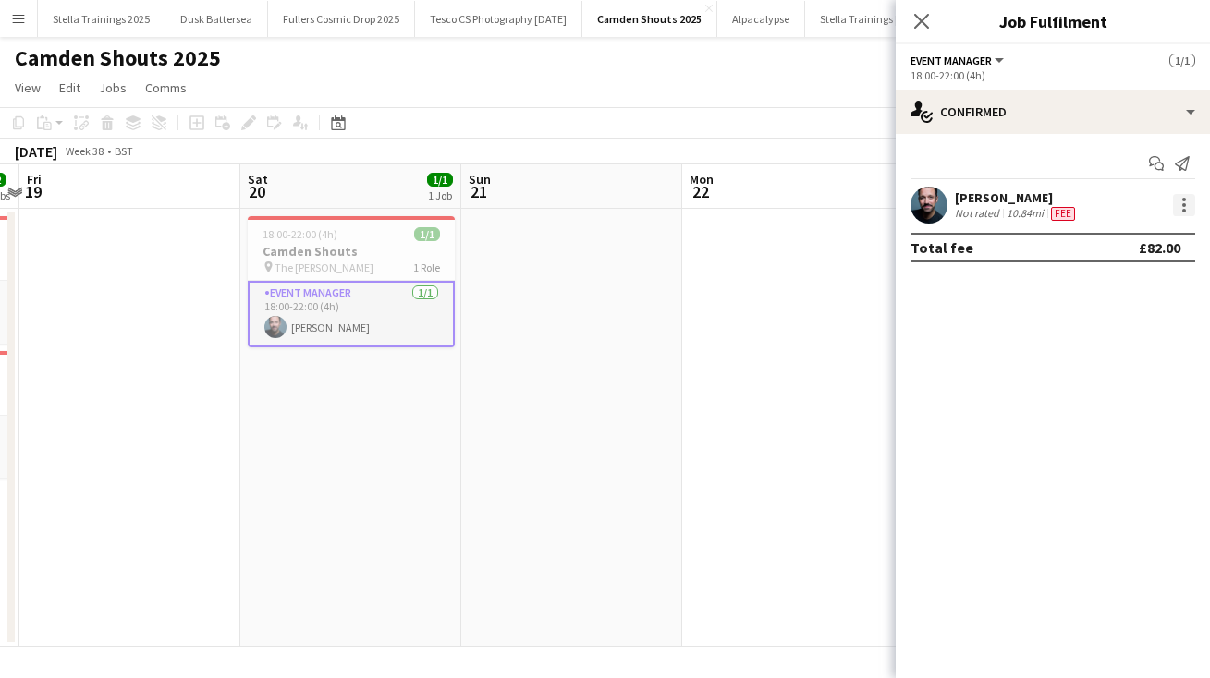
click at [1183, 201] on div at bounding box center [1184, 205] width 22 height 22
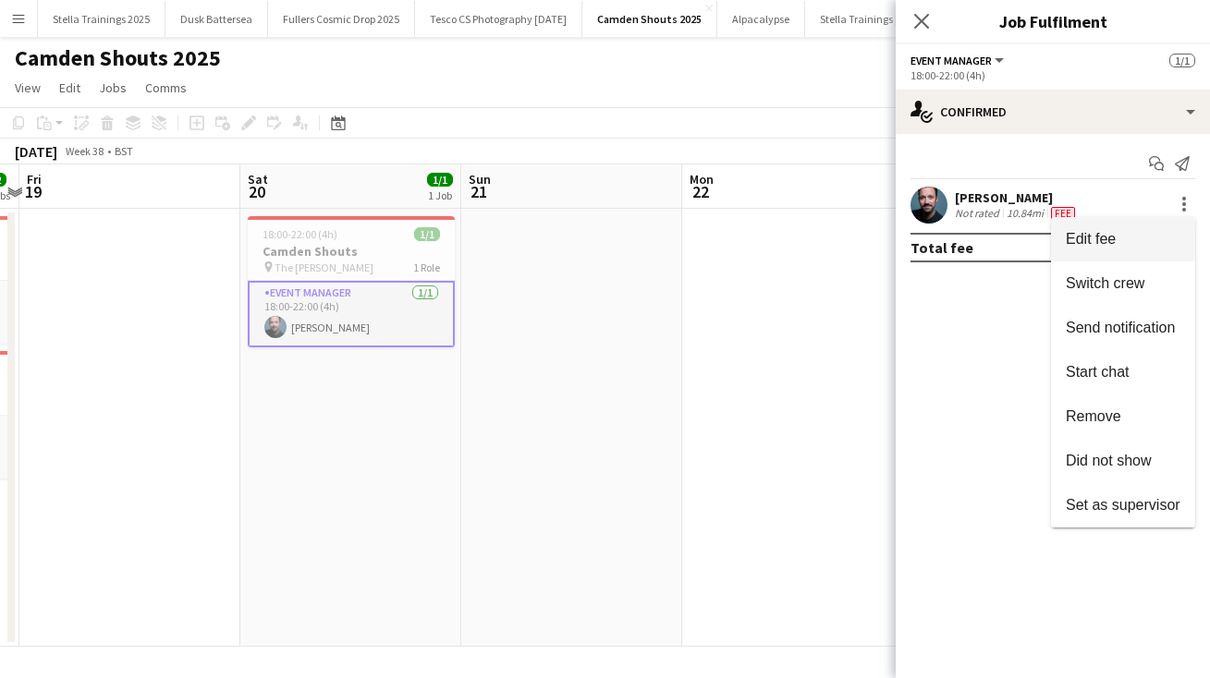
click at [1138, 237] on span "Edit fee" at bounding box center [1123, 239] width 115 height 17
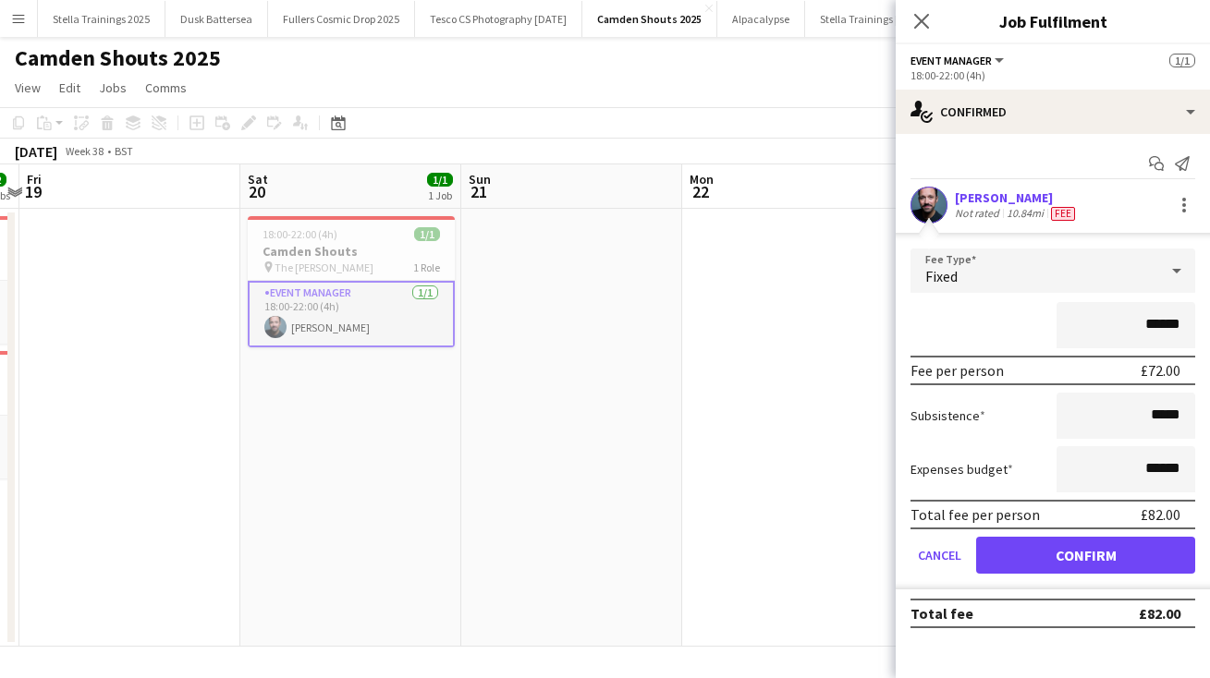
click at [1160, 323] on input "******" at bounding box center [1125, 325] width 139 height 46
type input "**"
type input "*******"
click at [1110, 547] on button "Confirm" at bounding box center [1085, 555] width 219 height 37
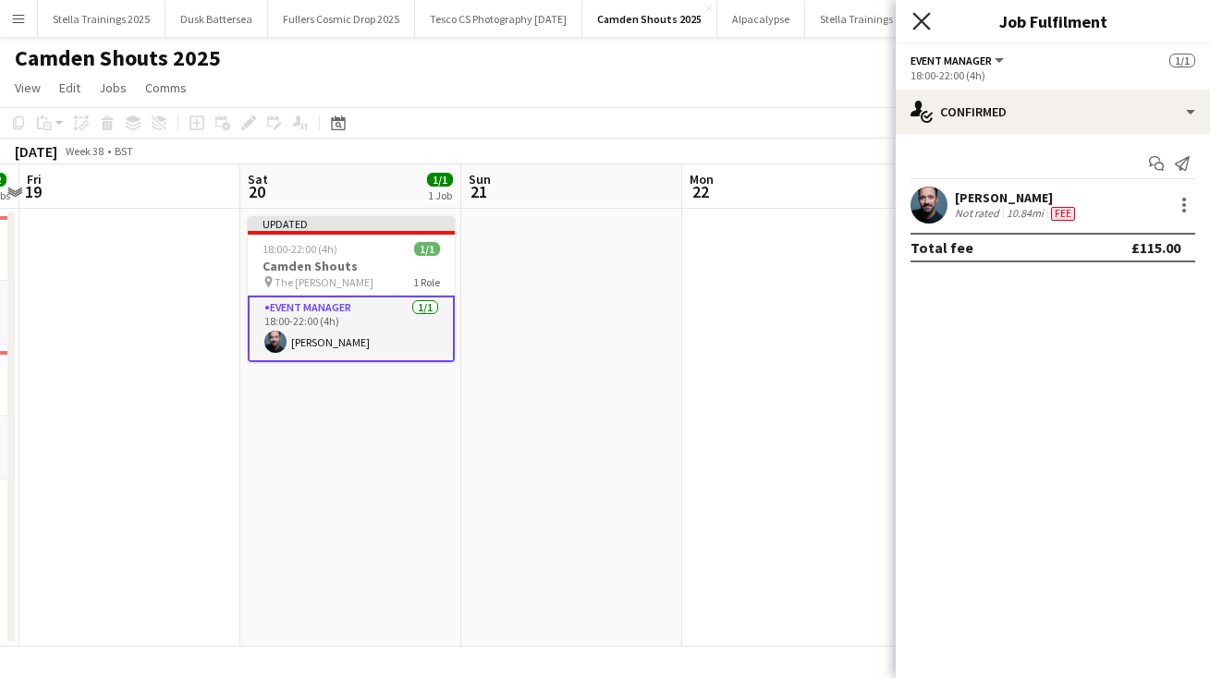
click at [921, 21] on icon at bounding box center [921, 21] width 18 height 18
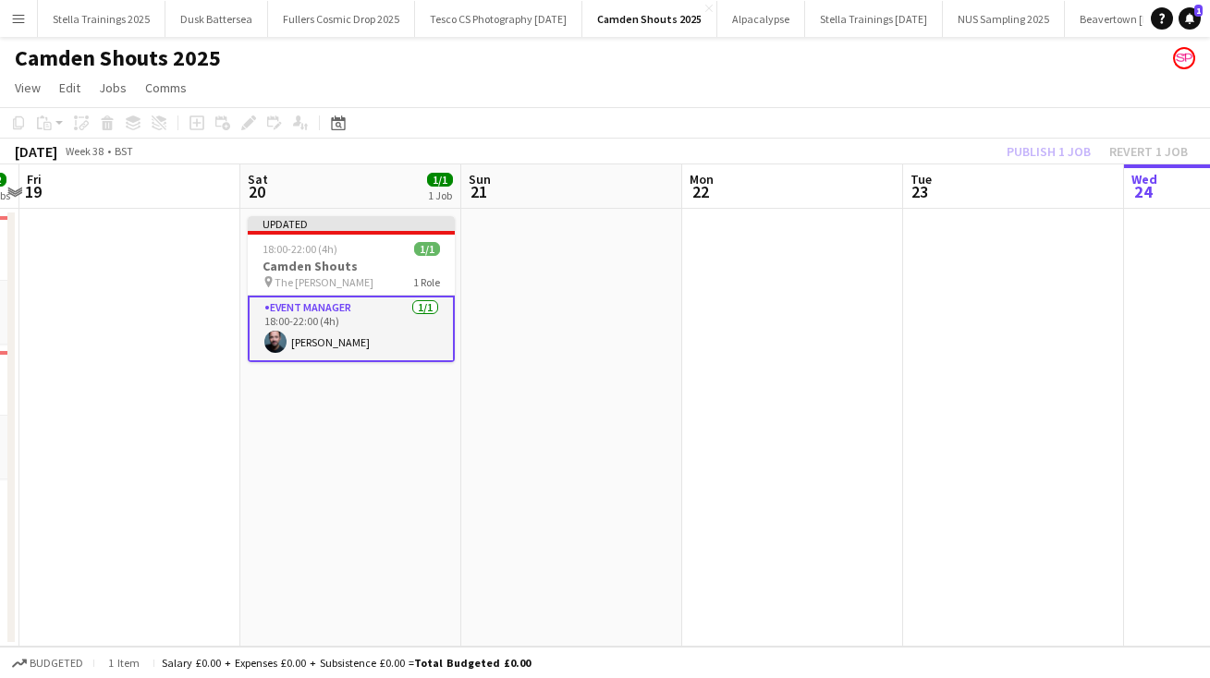
click at [905, 94] on app-page-menu "View Day view expanded Day view collapsed Month view Date picker Jump to today …" at bounding box center [605, 89] width 1210 height 35
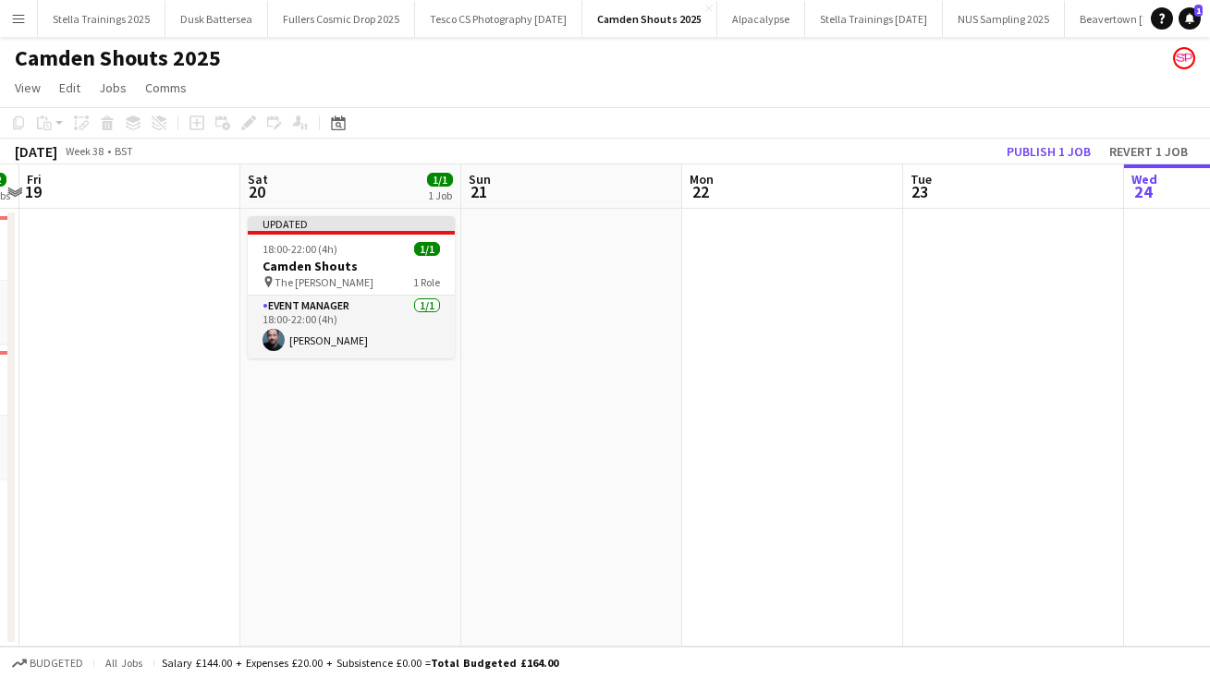
click at [1044, 155] on button "Publish 1 job" at bounding box center [1048, 152] width 99 height 24
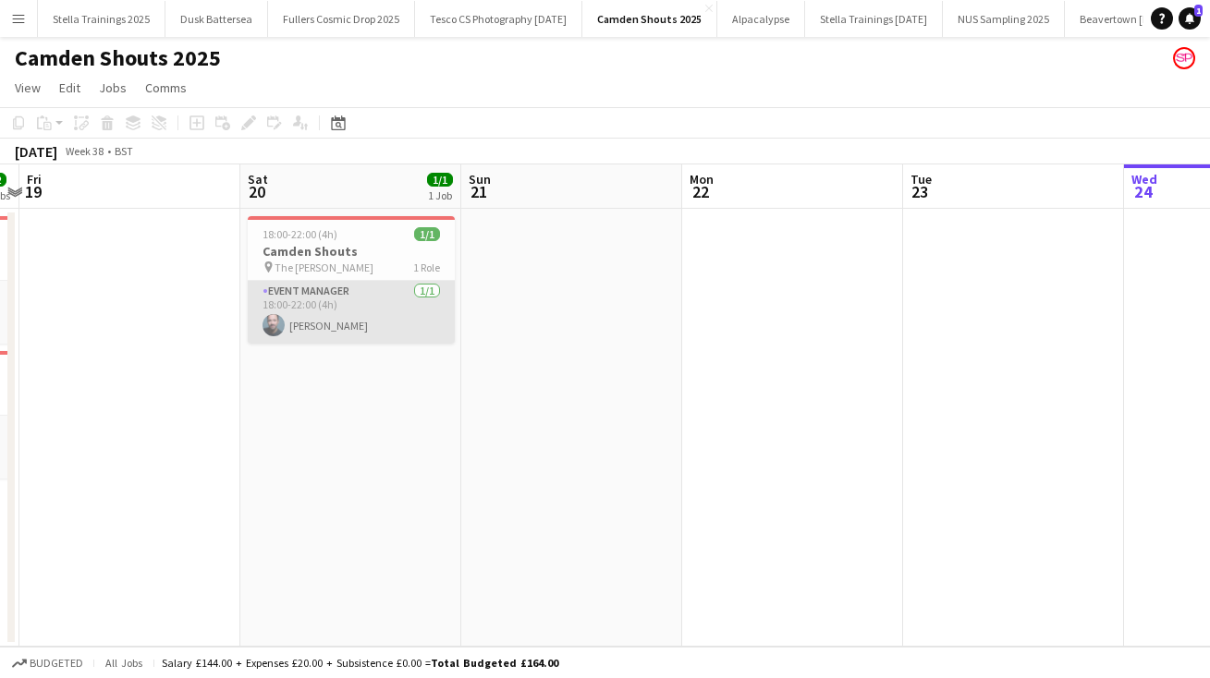
click at [311, 323] on app-card-role "Event Manager 1/1 18:00-22:00 (4h) ben keenan" at bounding box center [351, 312] width 207 height 63
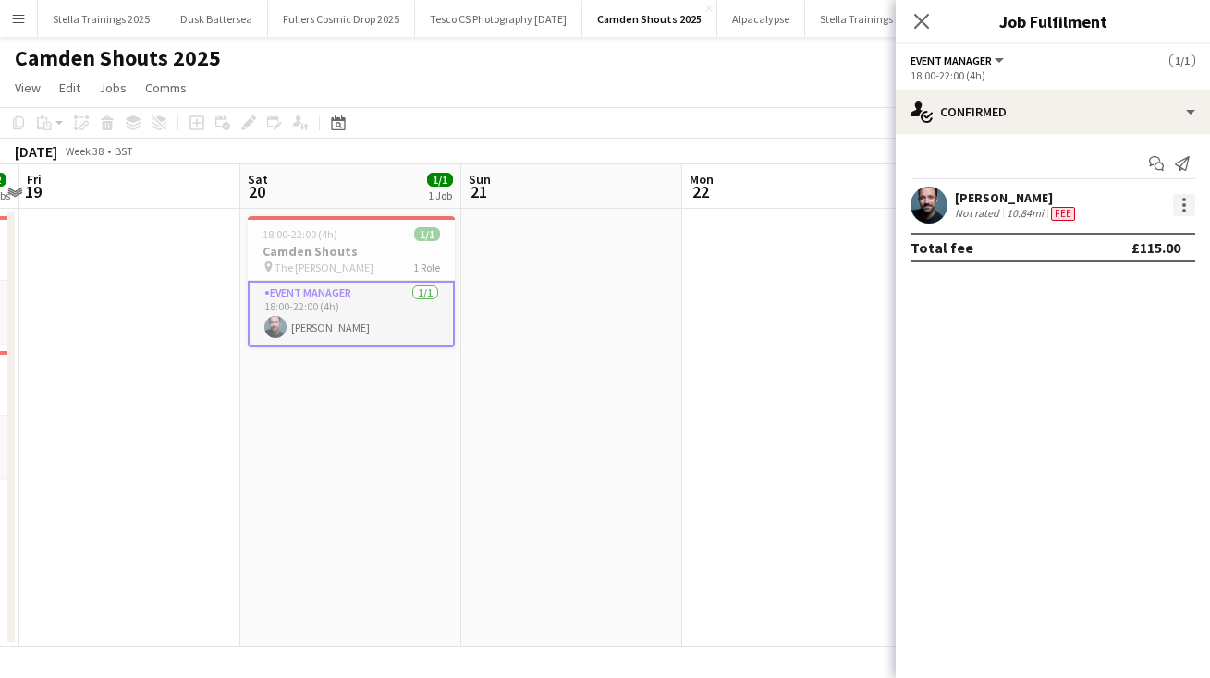
click at [1183, 206] on div at bounding box center [1184, 205] width 4 height 4
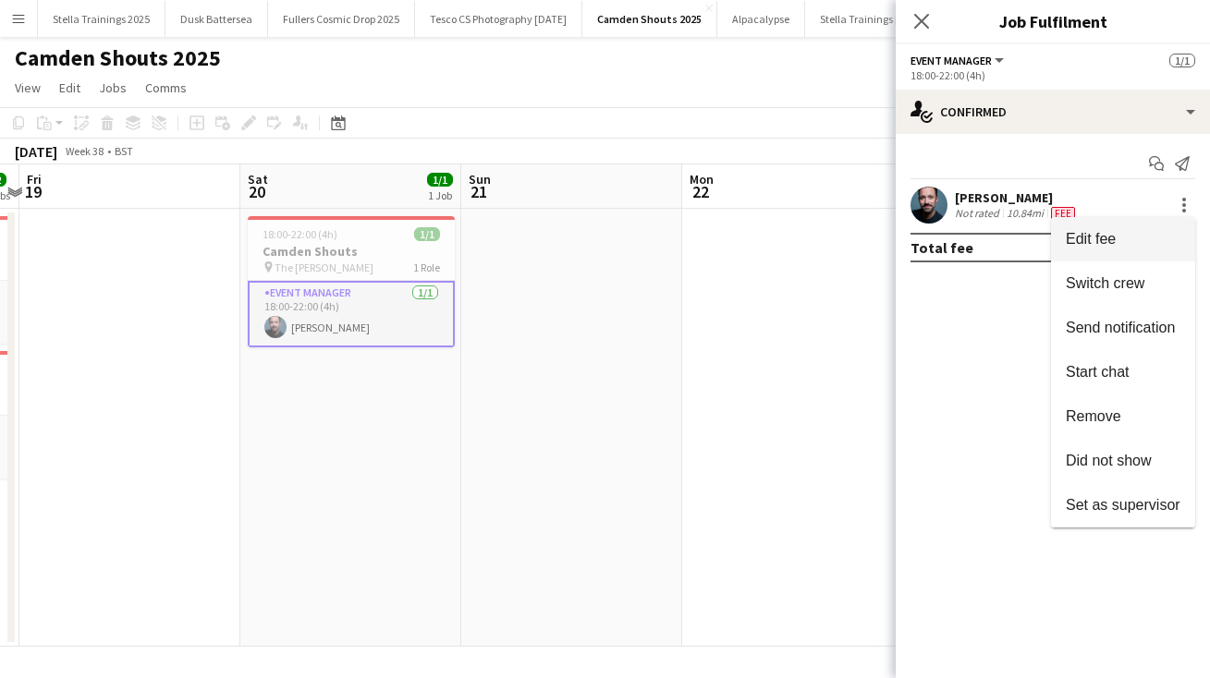
click at [1122, 233] on span "Edit fee" at bounding box center [1123, 239] width 115 height 17
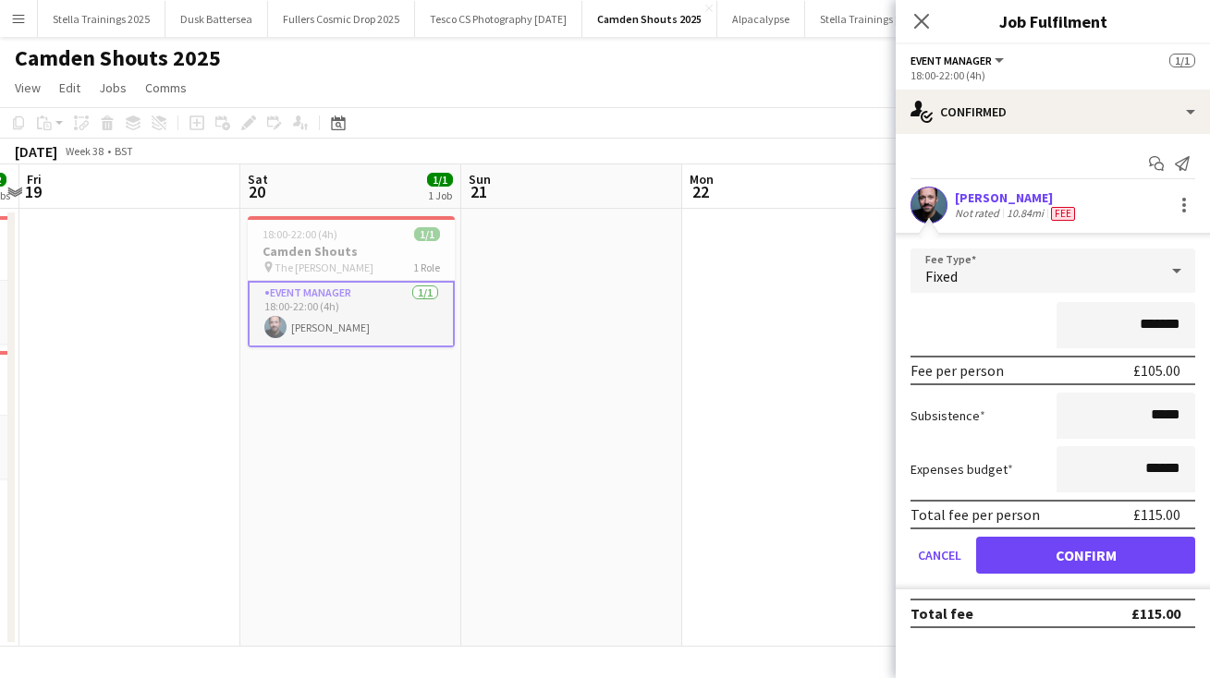
click at [1157, 322] on input "*******" at bounding box center [1125, 325] width 139 height 46
click at [1162, 322] on input "*******" at bounding box center [1125, 325] width 139 height 46
type input "**"
type input "******"
click at [1084, 559] on button "Confirm" at bounding box center [1085, 555] width 219 height 37
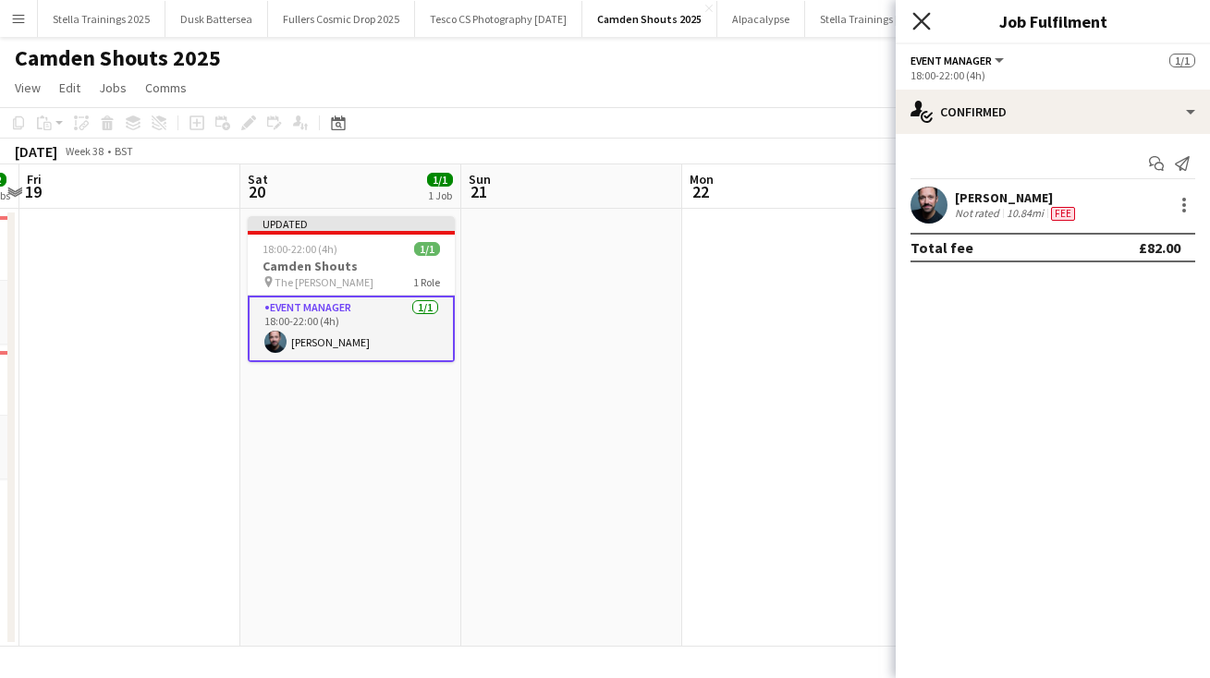
click at [919, 20] on icon "Close pop-in" at bounding box center [921, 21] width 18 height 18
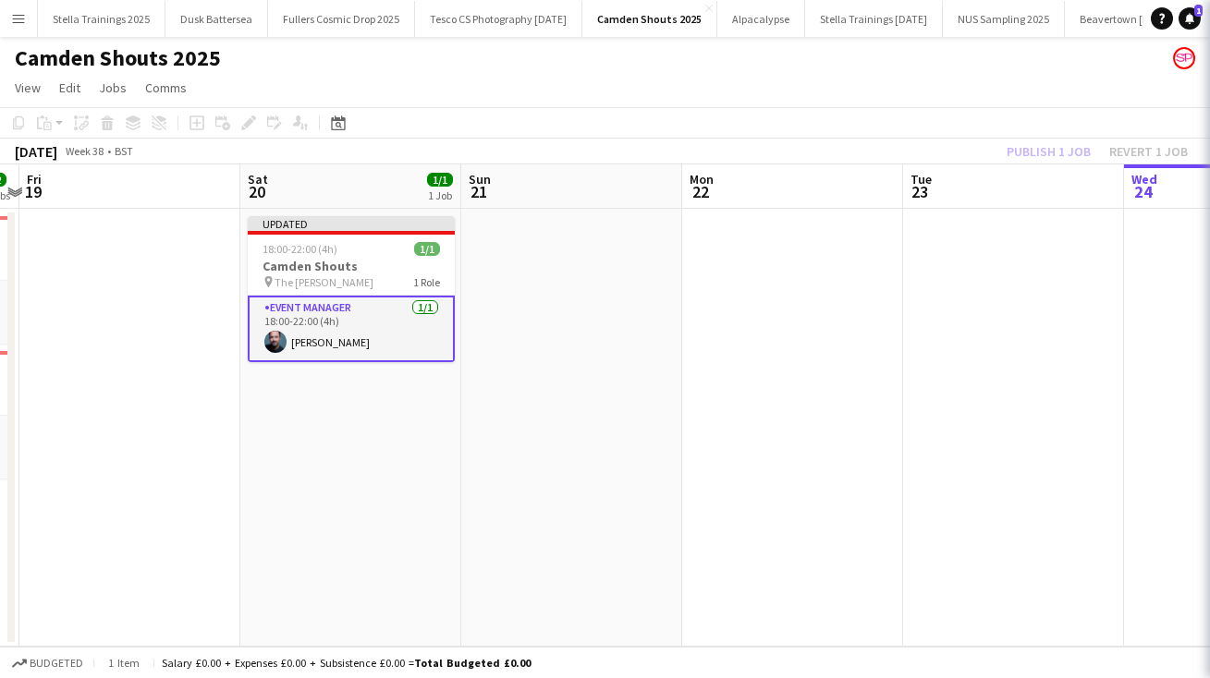
click at [932, 84] on app-page-menu "View Day view expanded Day view collapsed Month view Date picker Jump to today …" at bounding box center [605, 89] width 1210 height 35
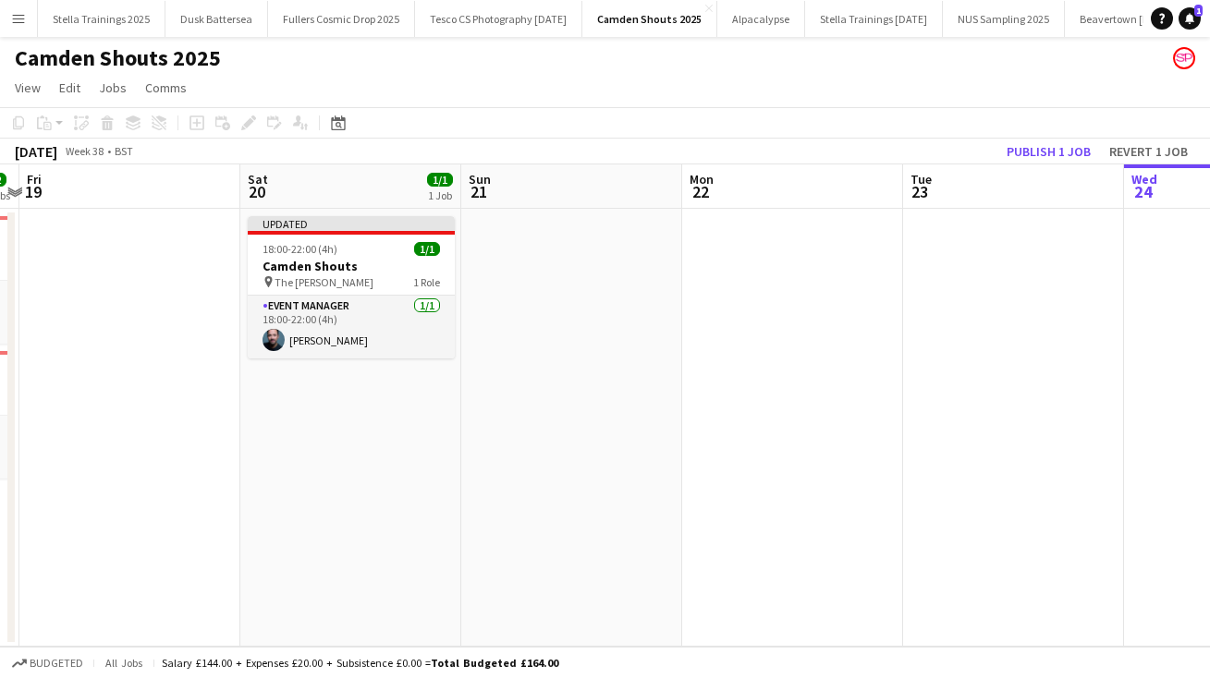
click at [1043, 166] on app-board-header-date "Tue 23" at bounding box center [1013, 186] width 221 height 44
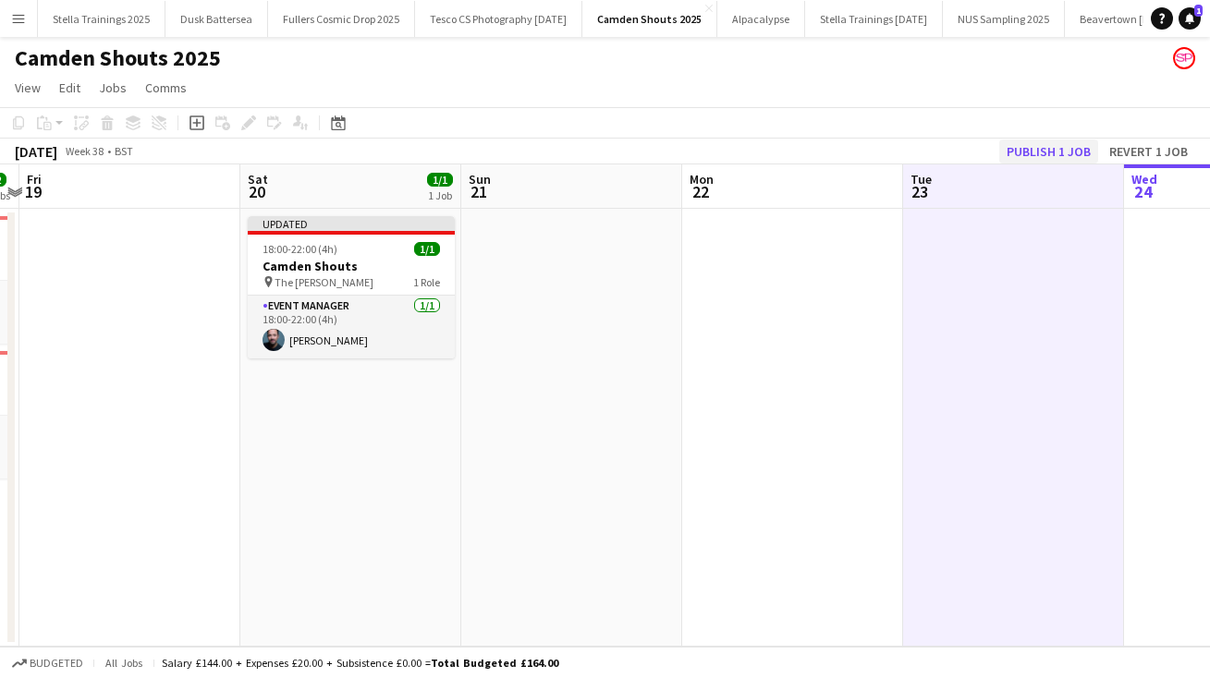
click at [1036, 145] on button "Publish 1 job" at bounding box center [1048, 152] width 99 height 24
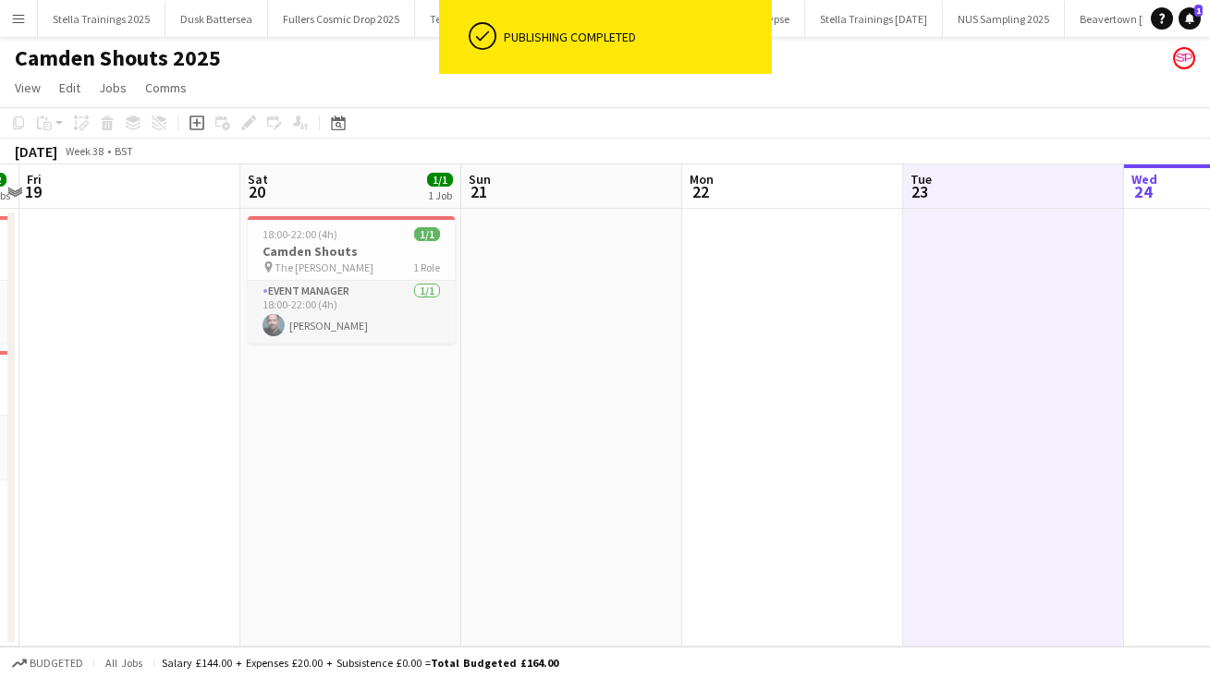
click at [813, 78] on app-page-menu "View Day view expanded Day view collapsed Month view Date picker Jump to today …" at bounding box center [605, 89] width 1210 height 35
